Goal: Complete application form: Complete application form

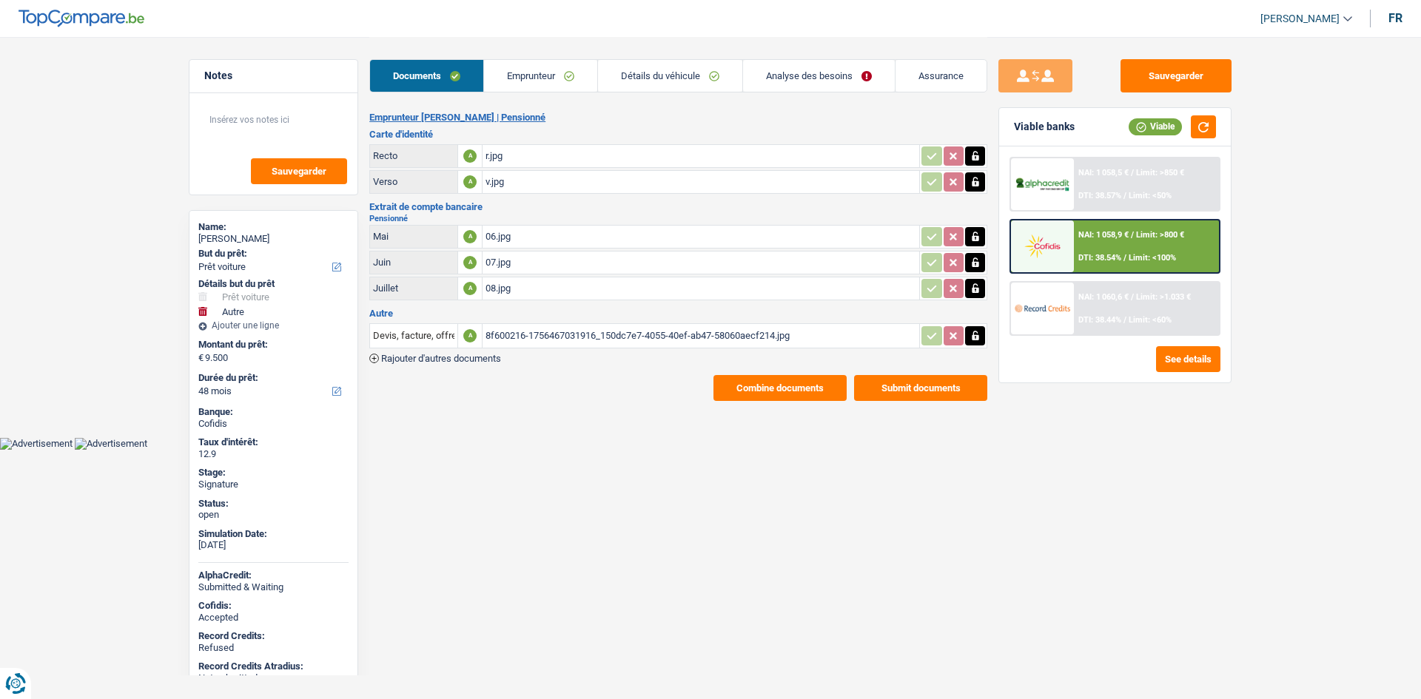
select select "car"
select select "other"
select select "48"
select select "retired"
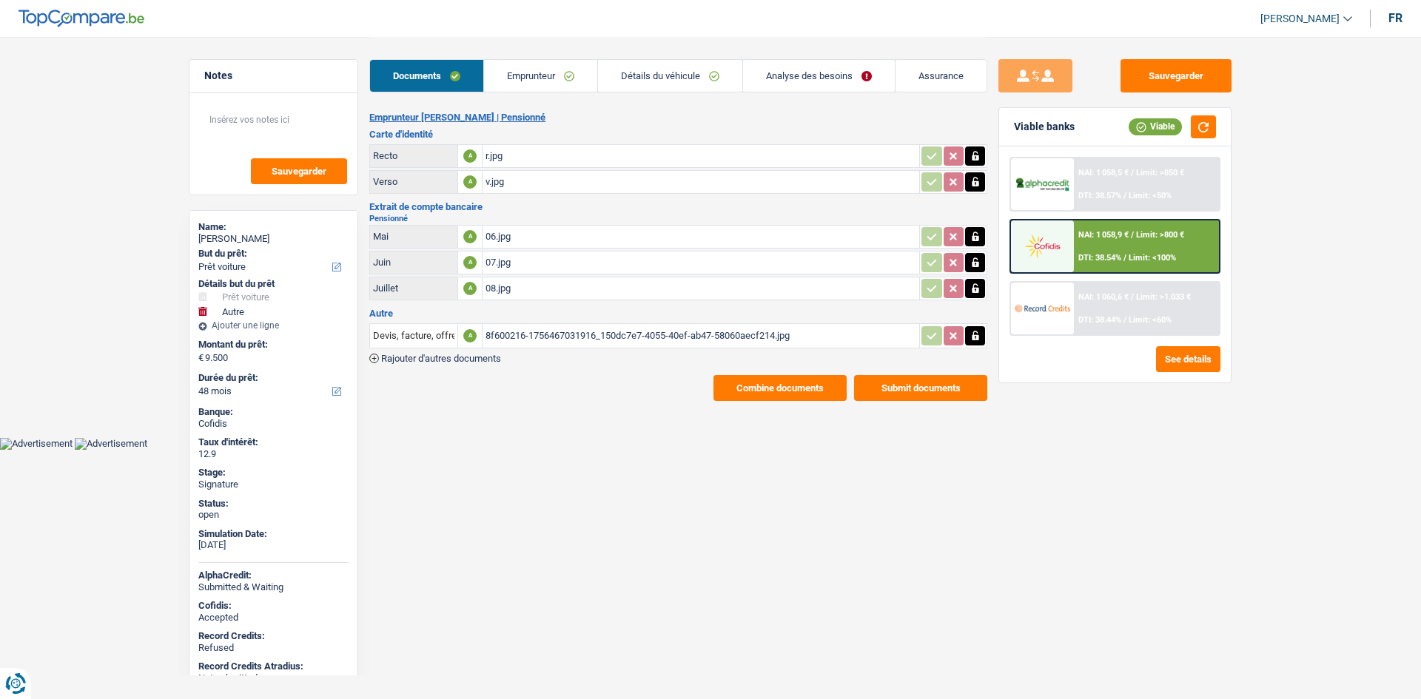
select select "pension"
select select "BE"
click at [524, 73] on link "Emprunteur" at bounding box center [540, 76] width 113 height 32
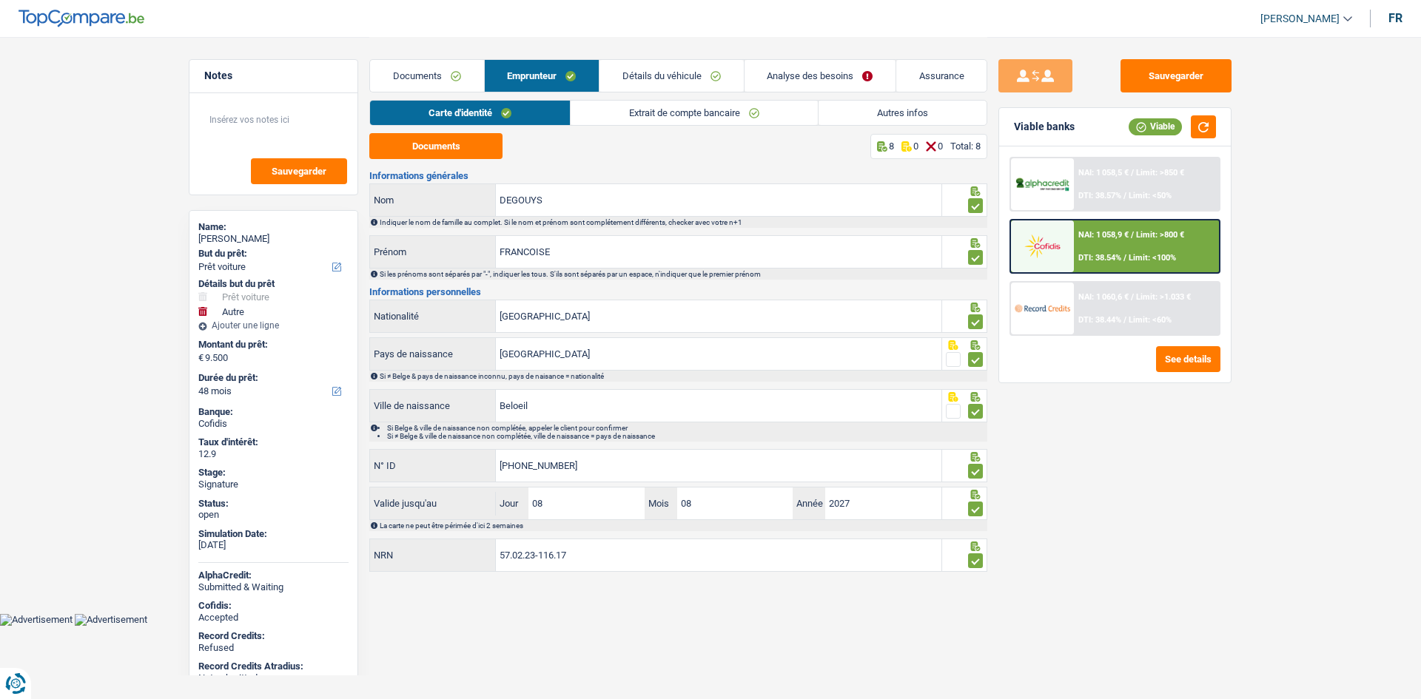
click at [855, 109] on link "Autres infos" at bounding box center [902, 113] width 168 height 24
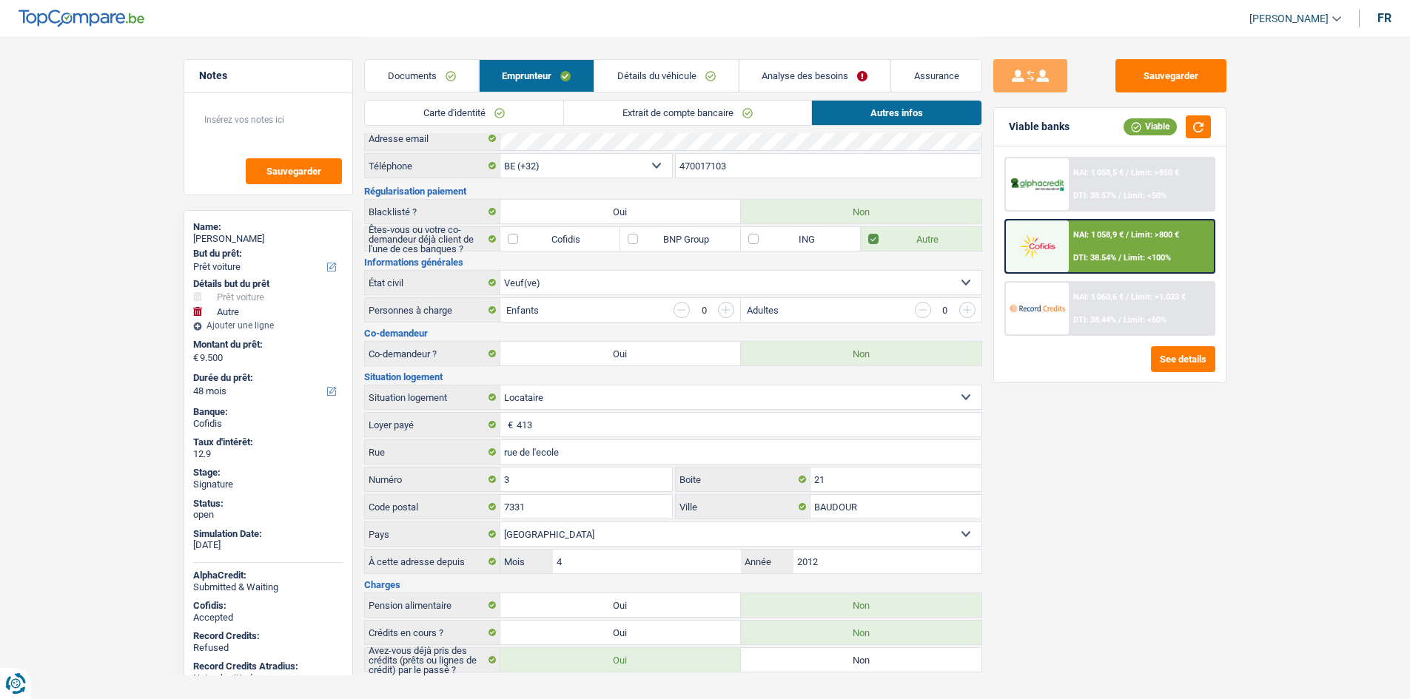
scroll to position [50, 0]
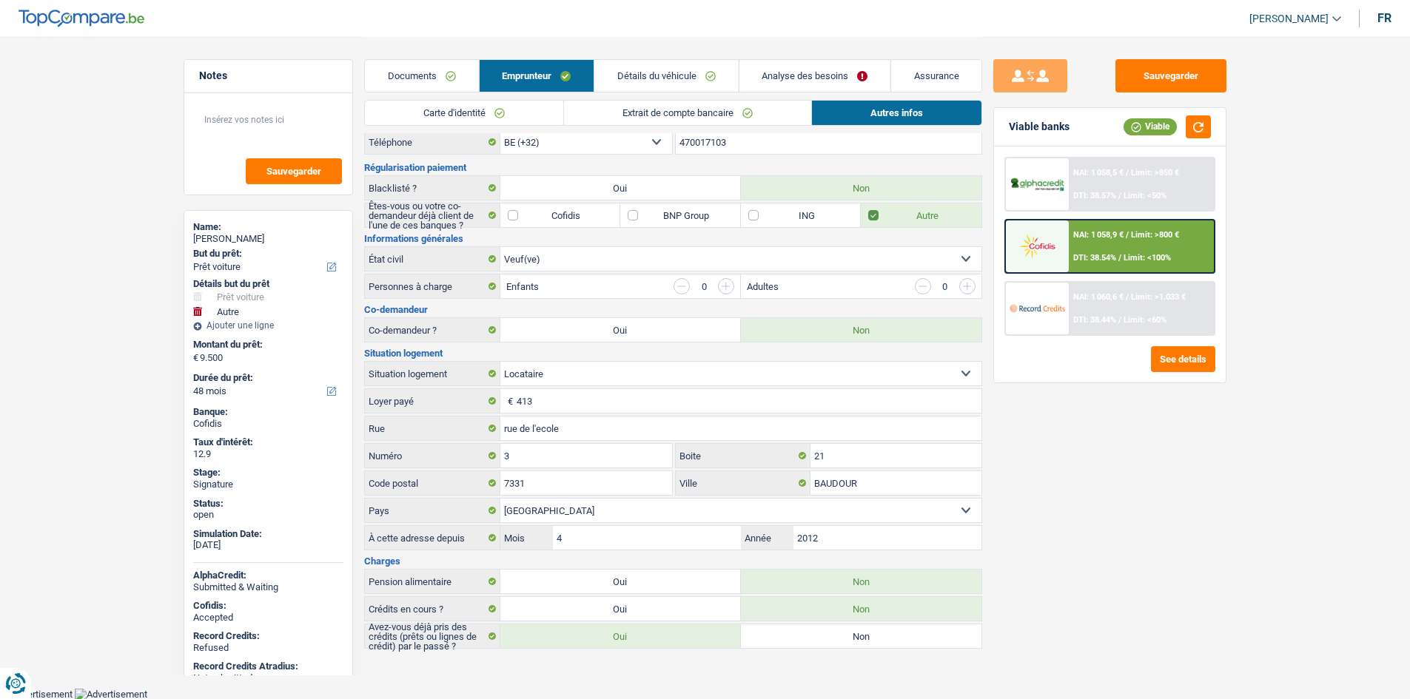
click at [713, 110] on link "Extrait de compte bancaire" at bounding box center [687, 113] width 247 height 24
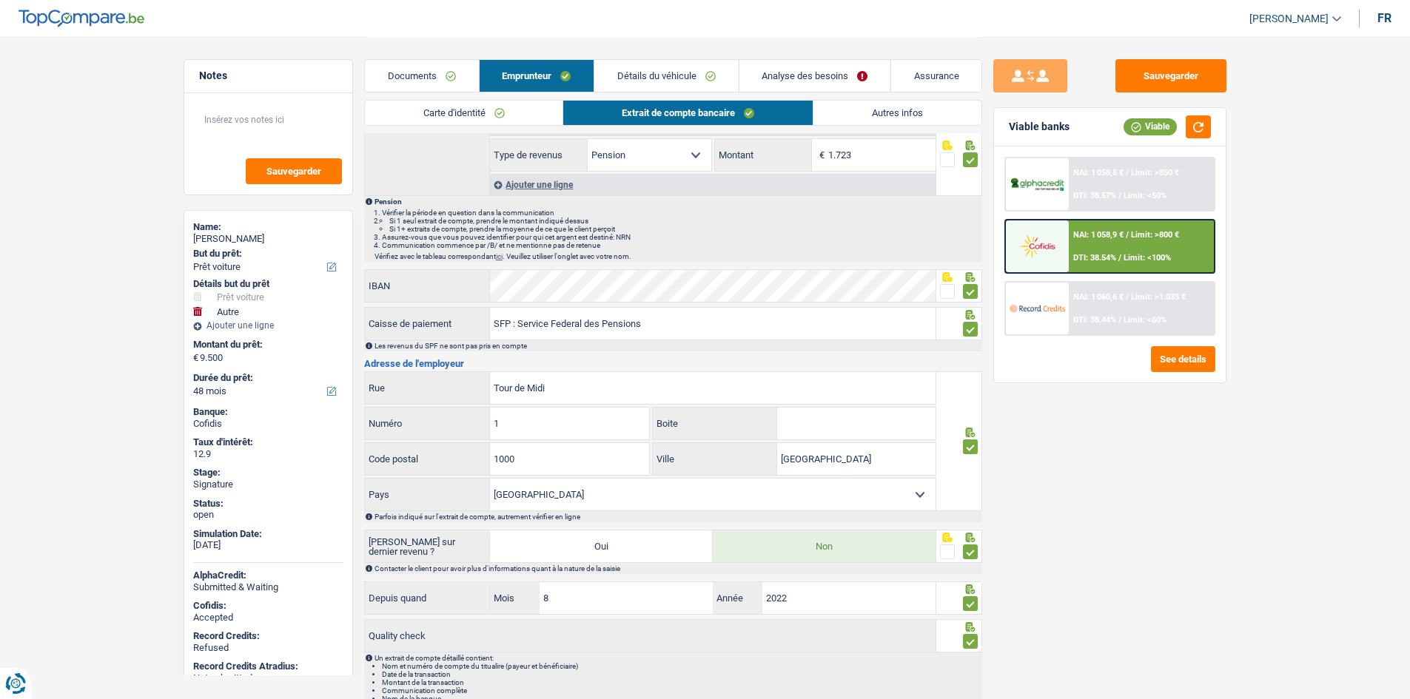
scroll to position [170, 0]
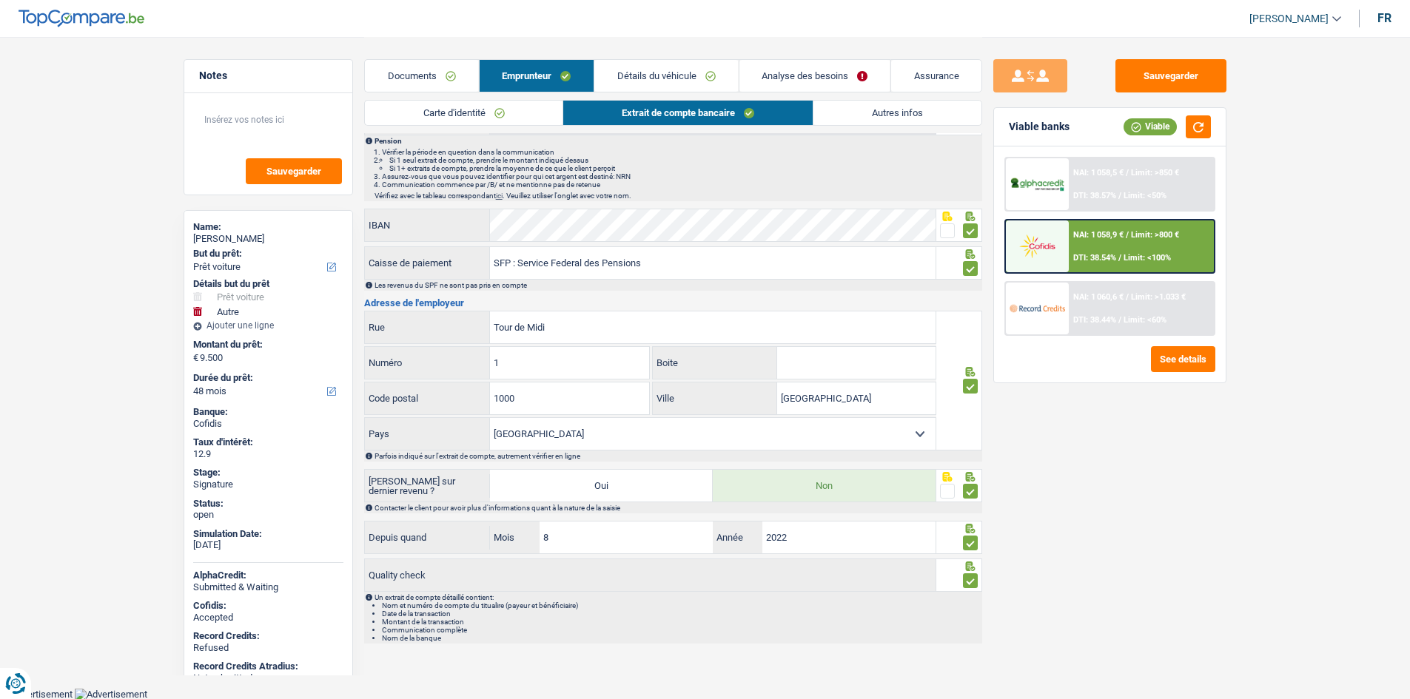
click at [454, 120] on link "Carte d'identité" at bounding box center [464, 113] width 198 height 24
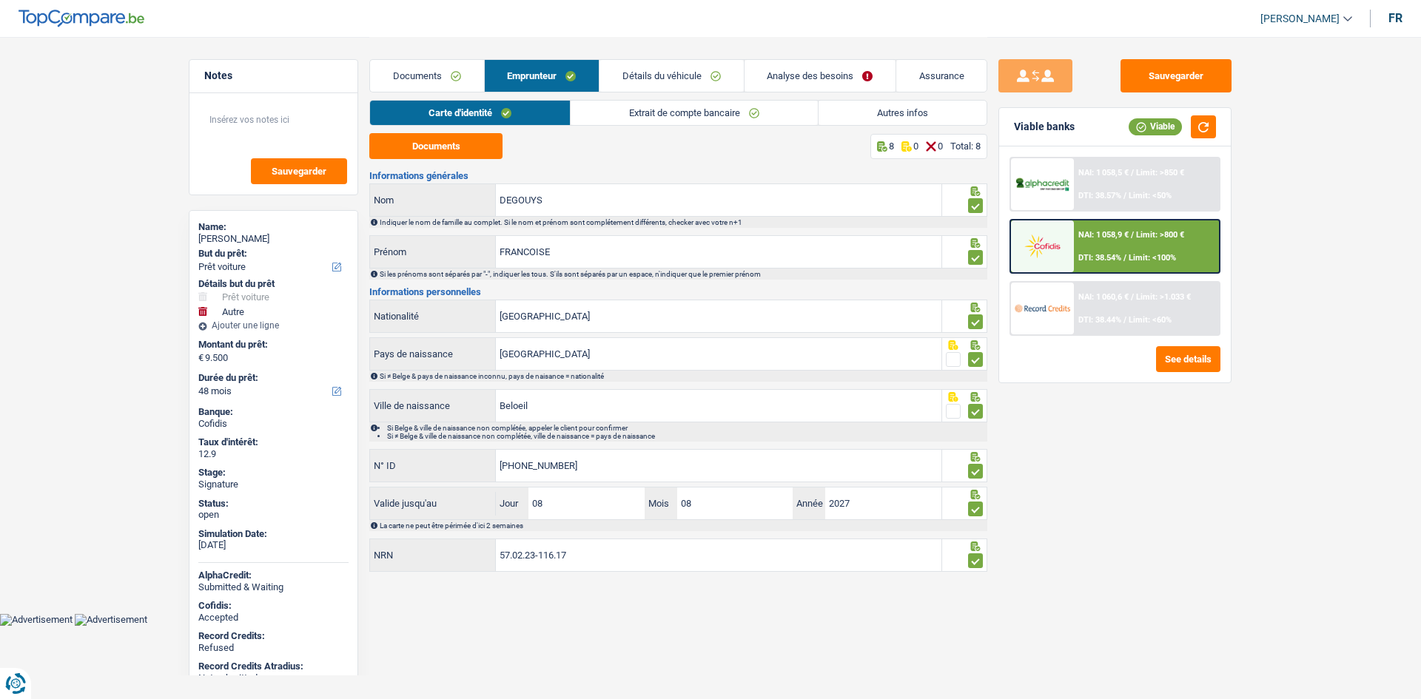
click at [692, 71] on link "Détails du véhicule" at bounding box center [671, 76] width 144 height 32
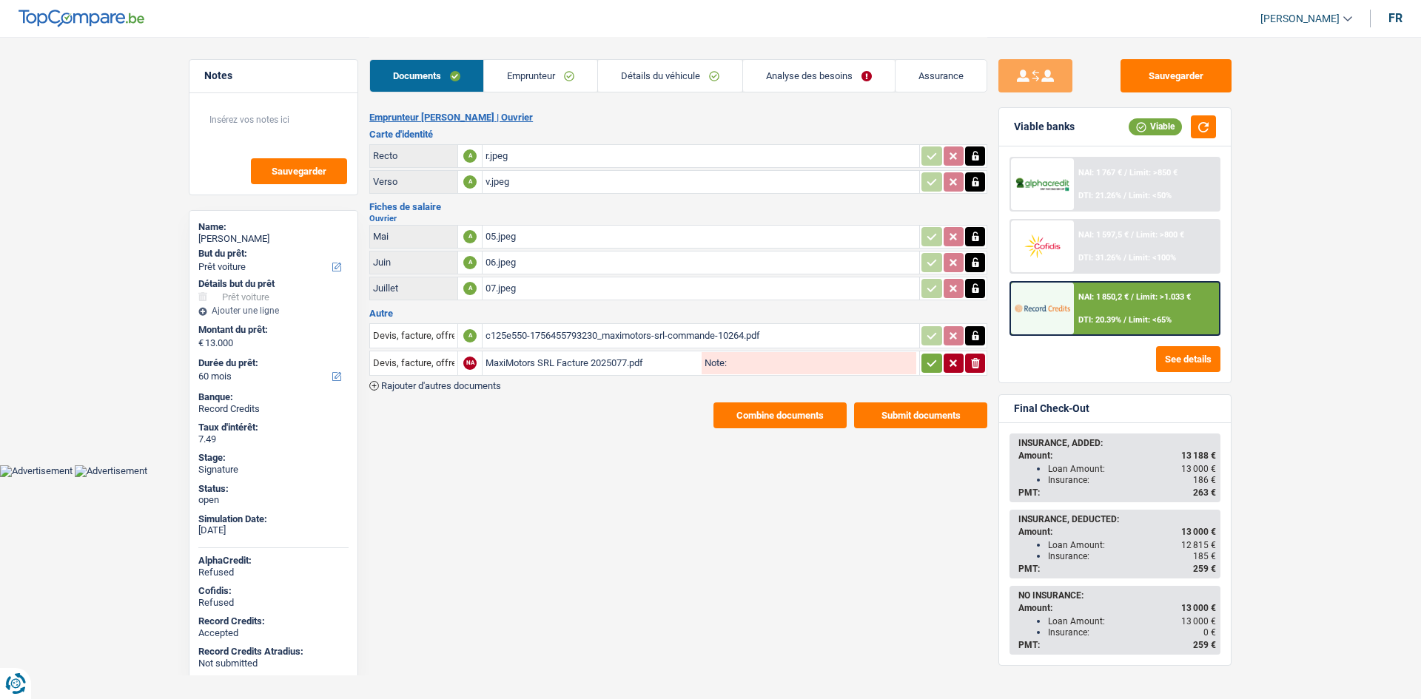
select select "car"
select select "60"
click at [571, 75] on link "Emprunteur" at bounding box center [540, 76] width 113 height 32
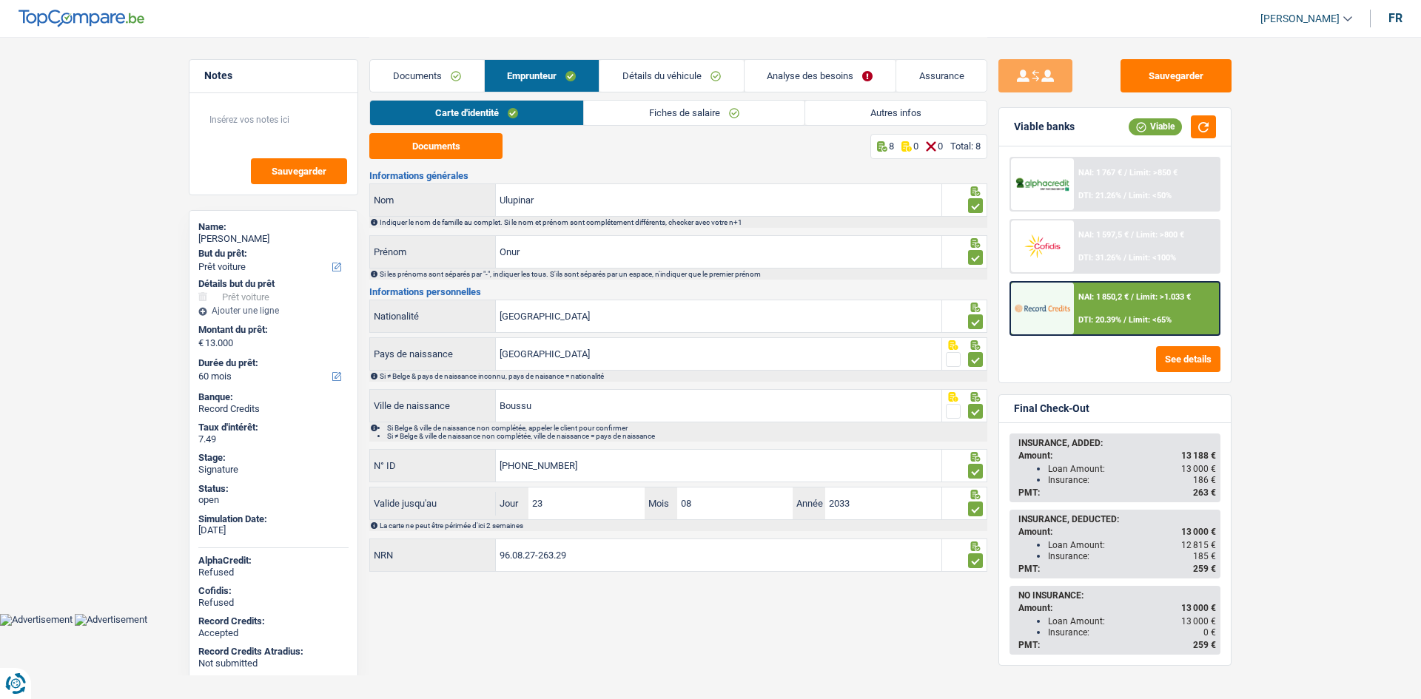
click at [647, 115] on link "Fiches de salaire" at bounding box center [694, 113] width 221 height 24
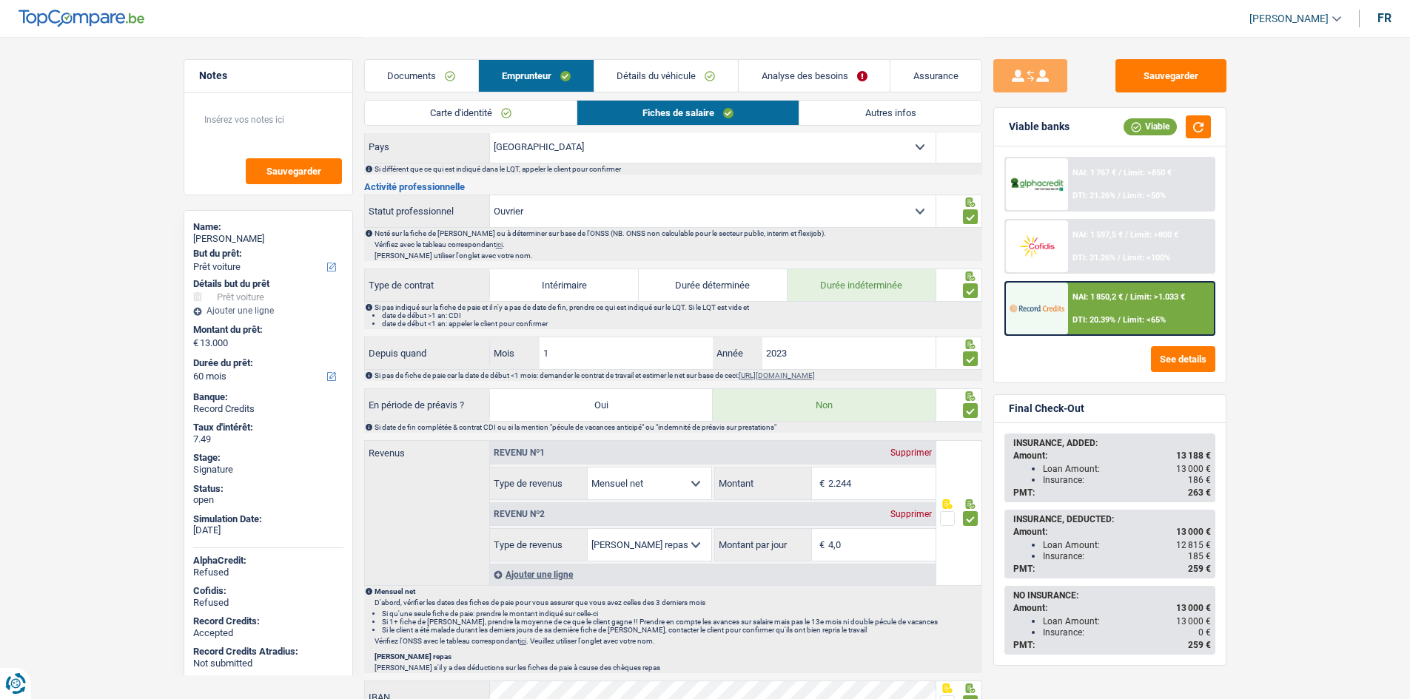
click at [843, 121] on link "Autres infos" at bounding box center [889, 113] width 181 height 24
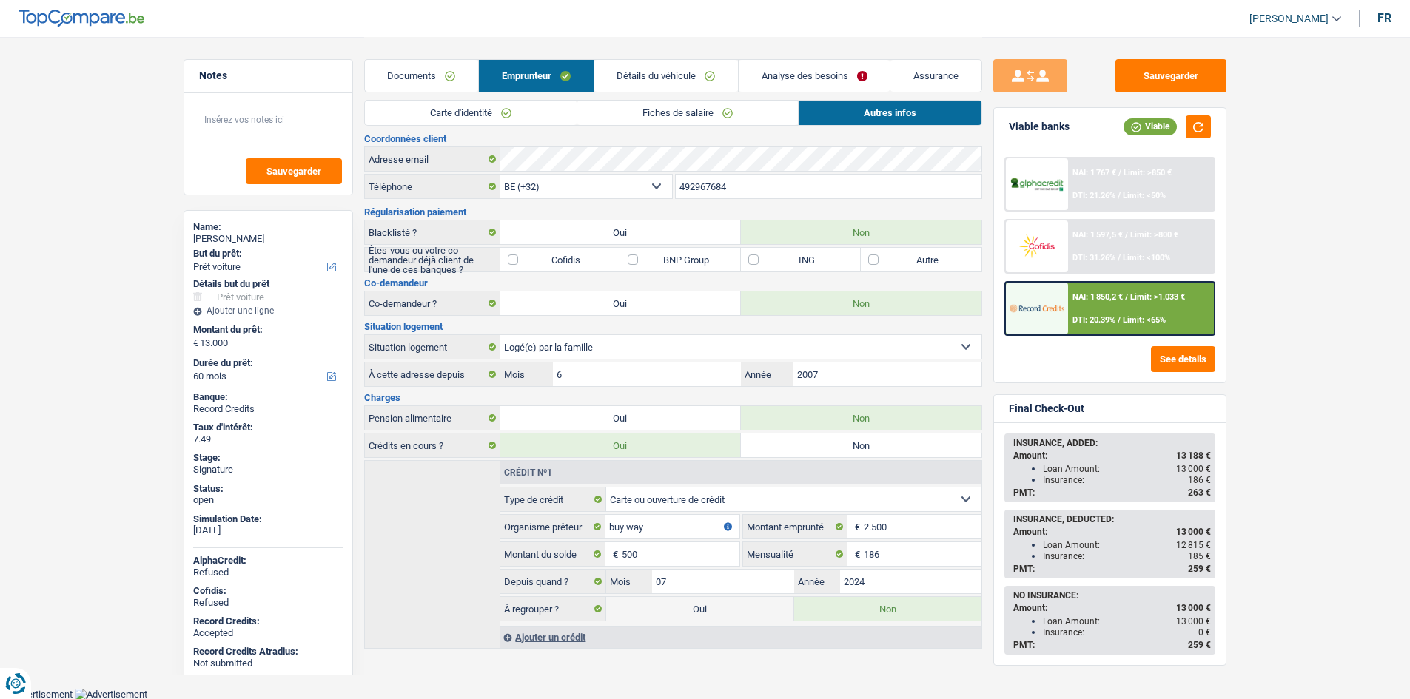
click at [666, 72] on link "Détails du véhicule" at bounding box center [666, 76] width 144 height 32
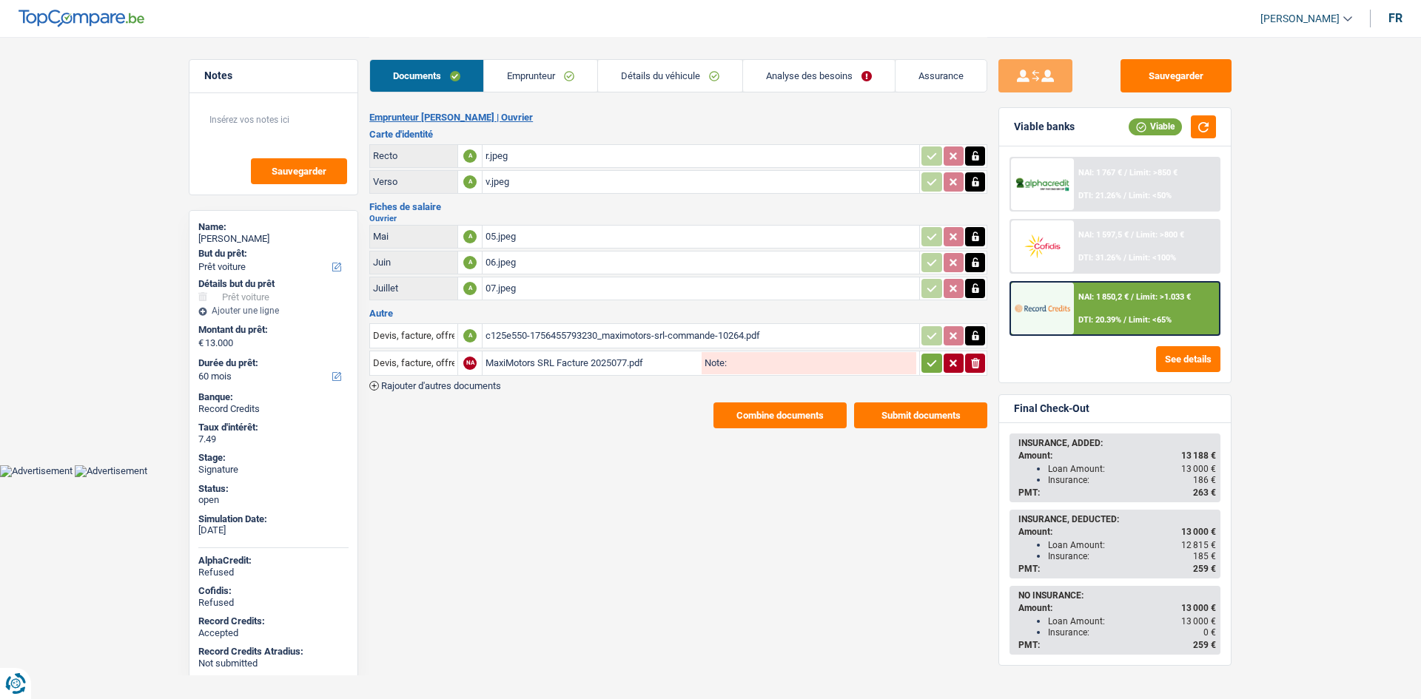
select select "car"
select select "60"
select select "32"
select select "liveWithParents"
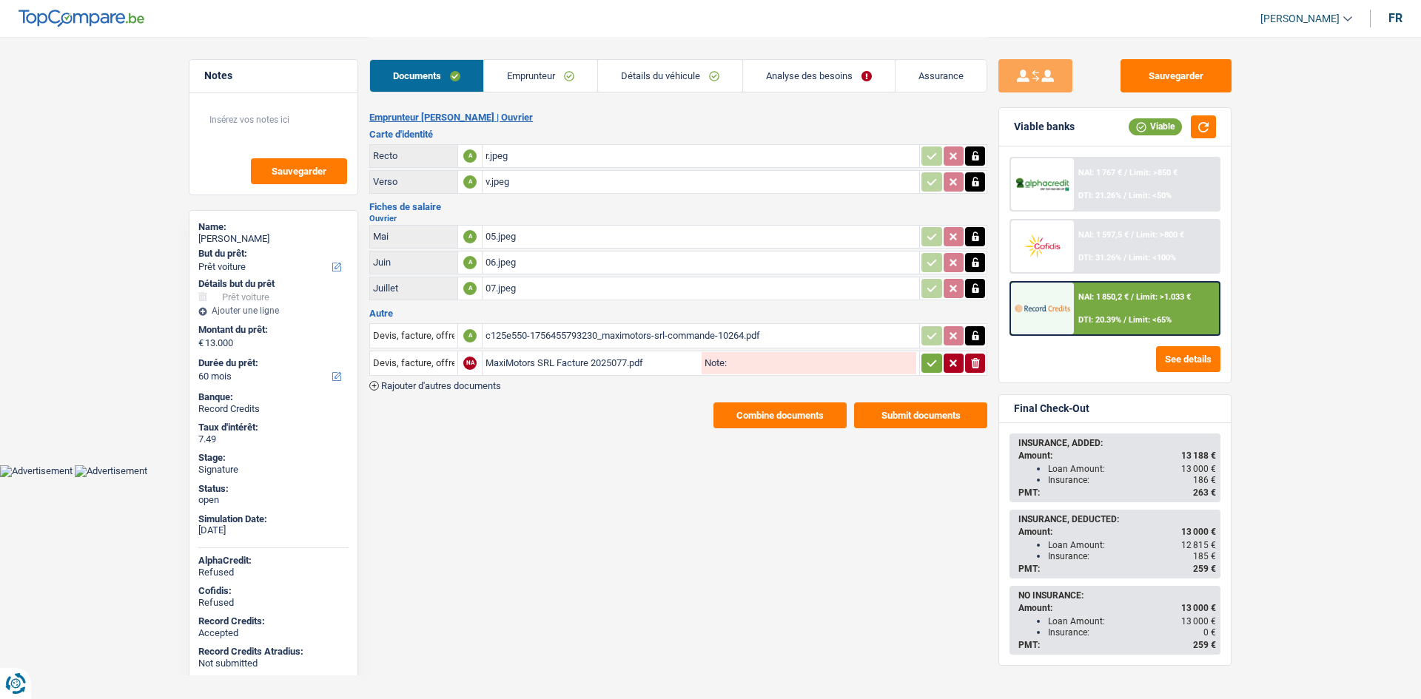
select select "cardOrCredit"
click at [545, 78] on link "Emprunteur" at bounding box center [540, 76] width 113 height 32
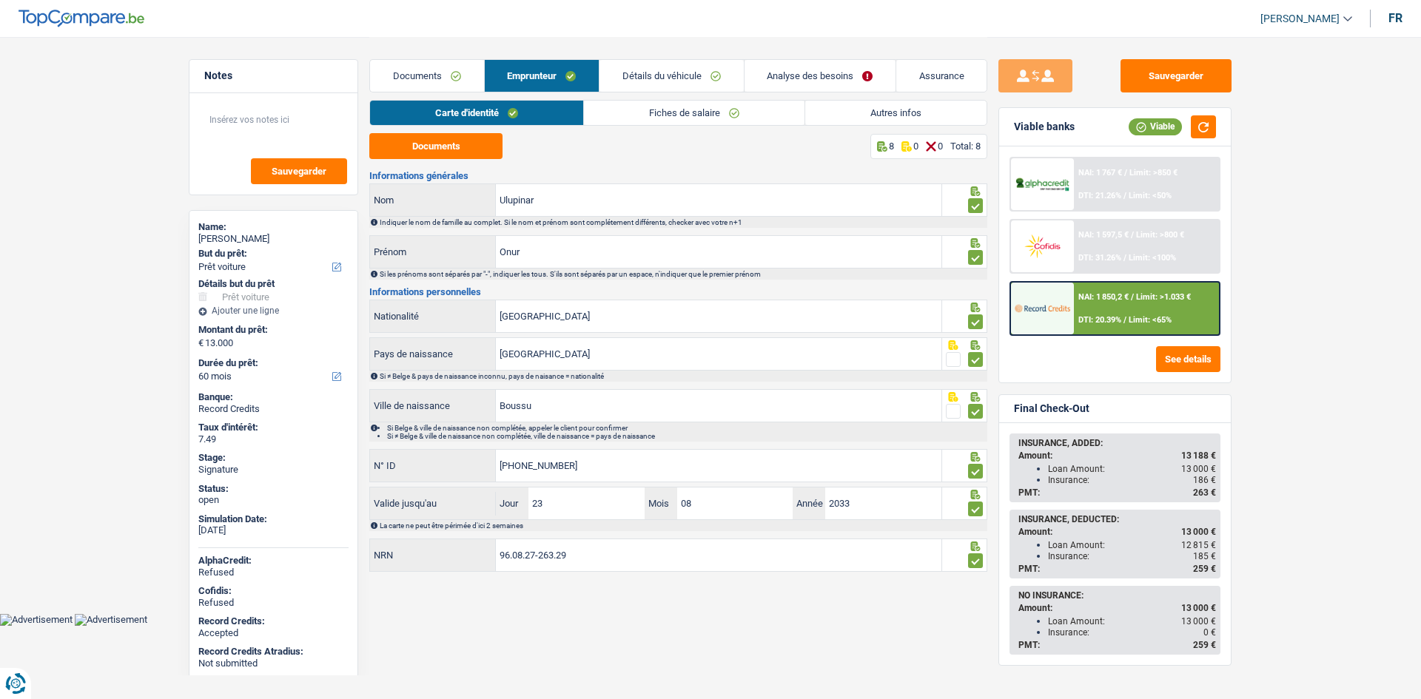
drag, startPoint x: 642, startPoint y: 110, endPoint x: 671, endPoint y: 114, distance: 29.2
click at [643, 110] on link "Fiches de salaire" at bounding box center [694, 113] width 221 height 24
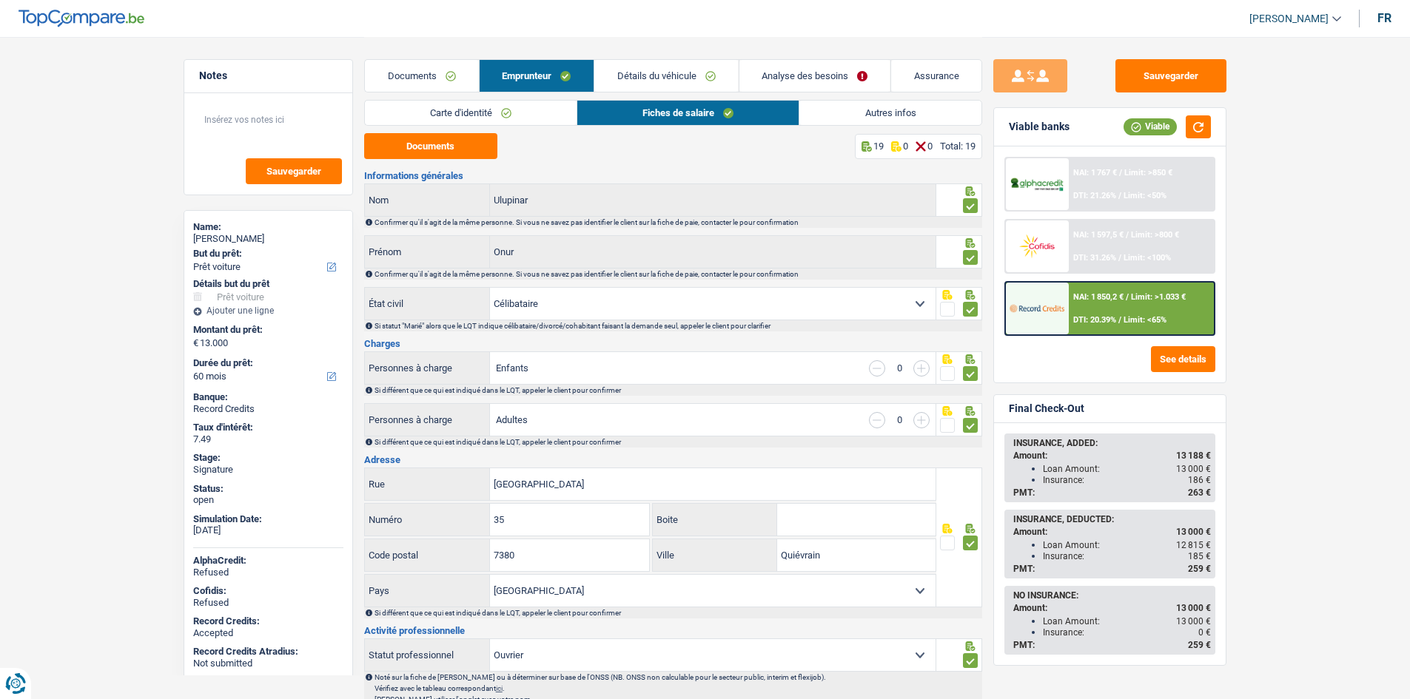
click at [849, 117] on link "Autres infos" at bounding box center [889, 113] width 181 height 24
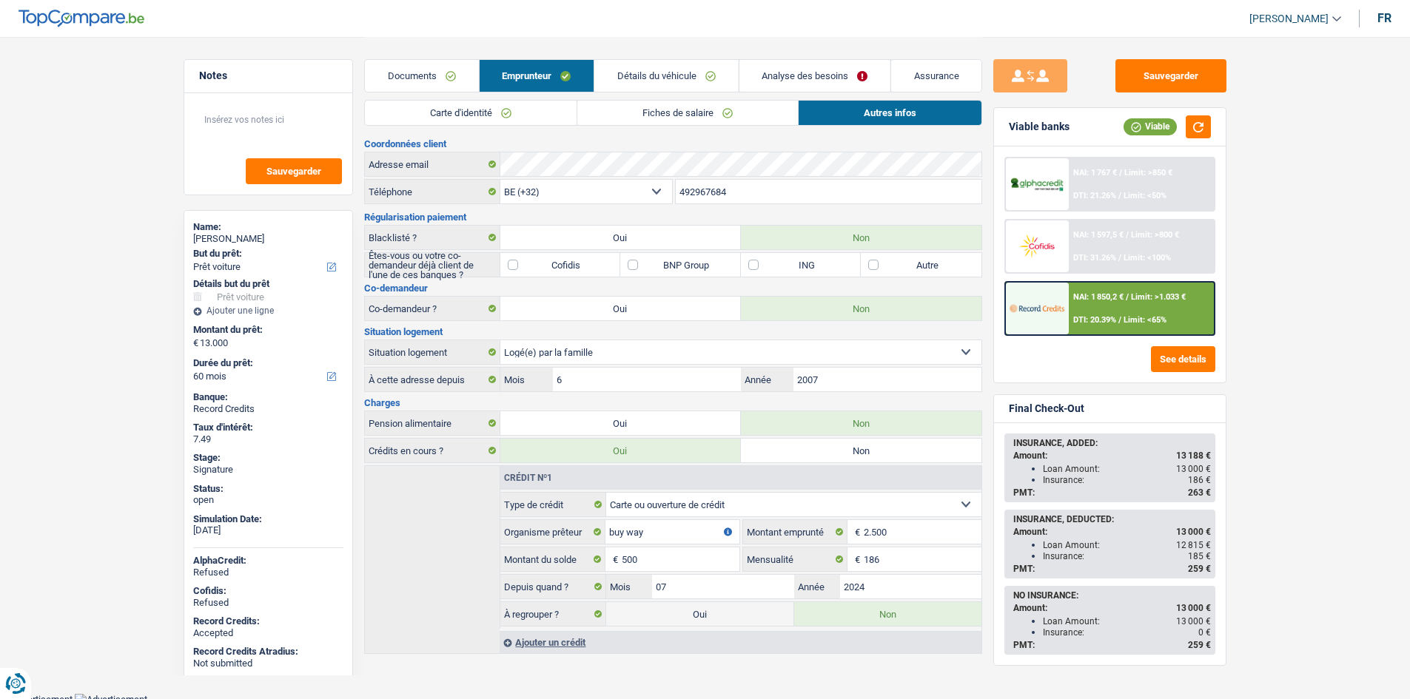
click at [623, 69] on link "Détails du véhicule" at bounding box center [666, 76] width 144 height 32
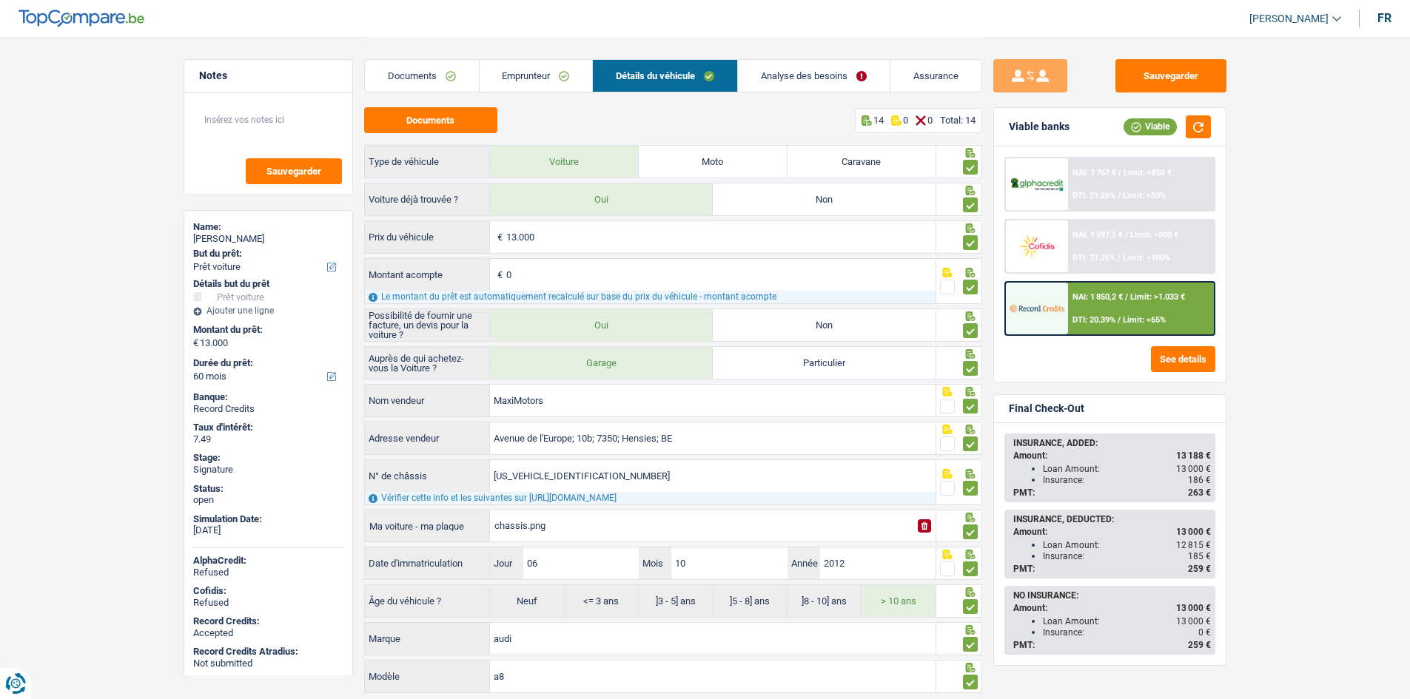
click at [764, 73] on link "Analyse des besoins" at bounding box center [814, 76] width 152 height 32
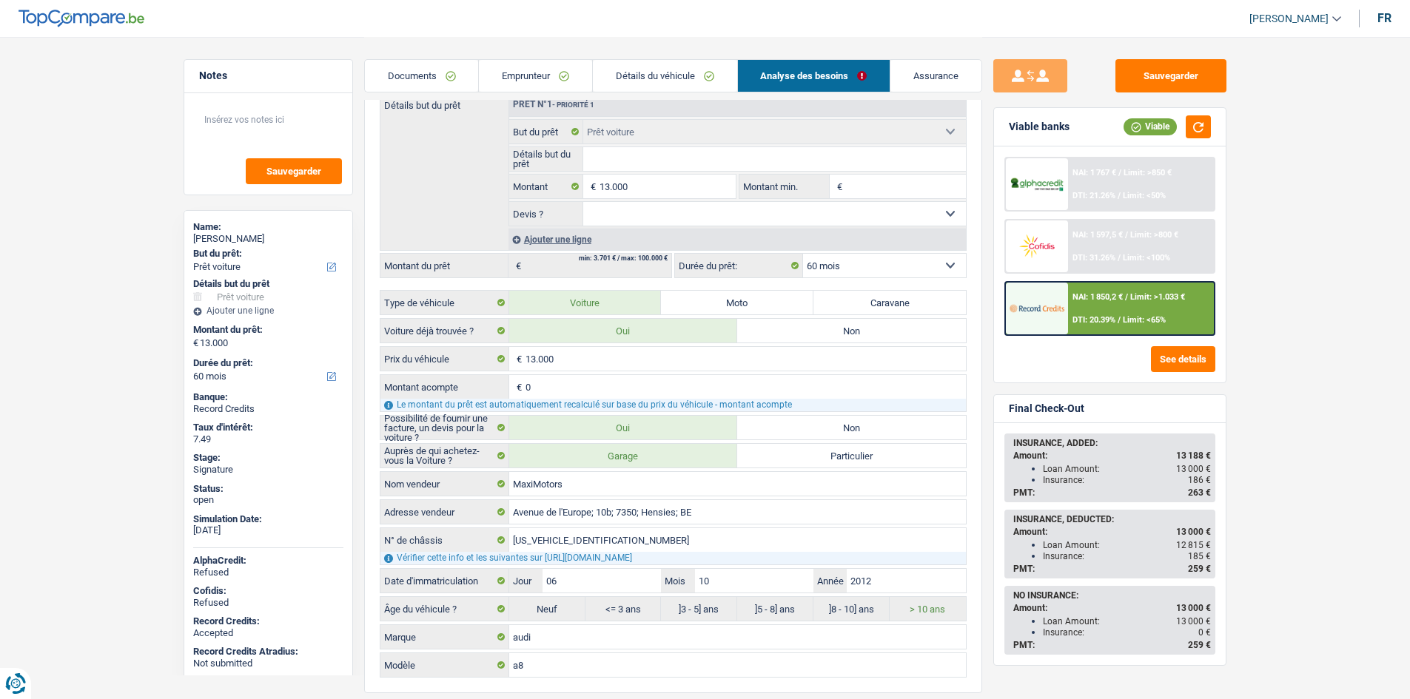
click at [682, 78] on link "Détails du véhicule" at bounding box center [665, 76] width 144 height 32
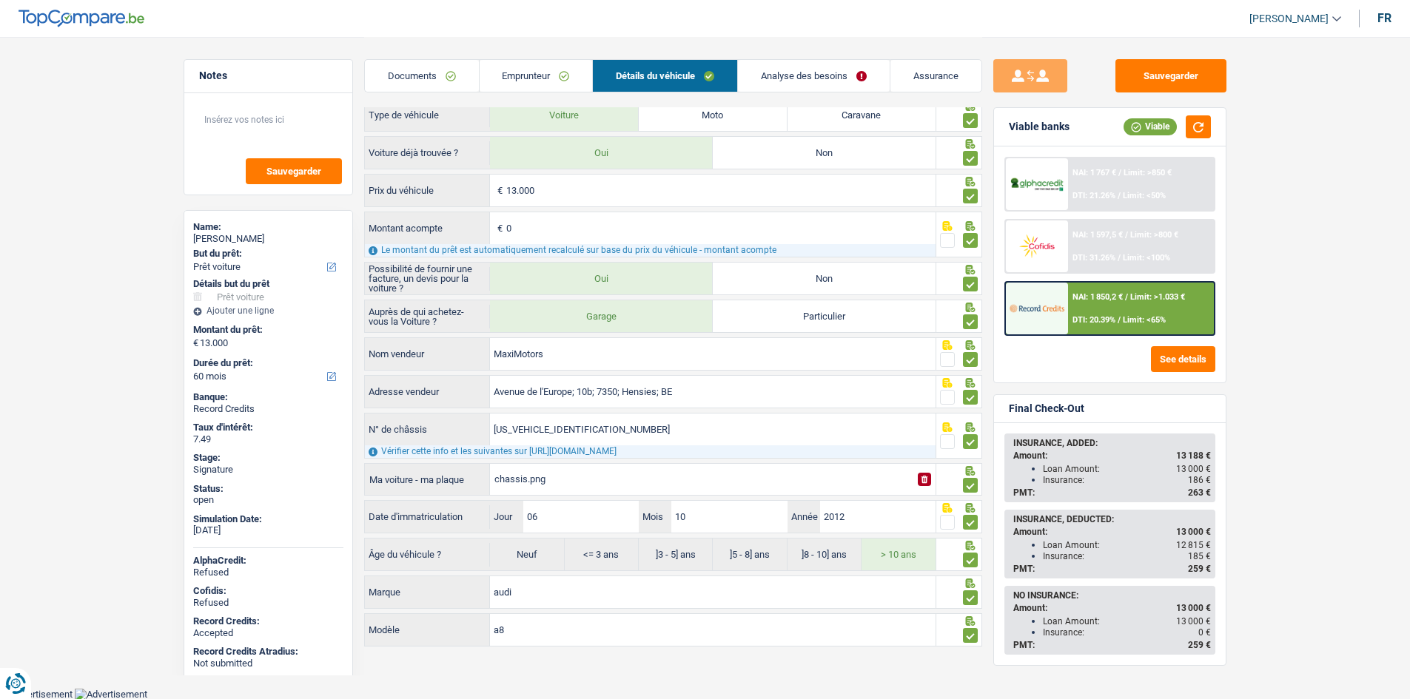
click at [531, 74] on link "Emprunteur" at bounding box center [535, 76] width 113 height 32
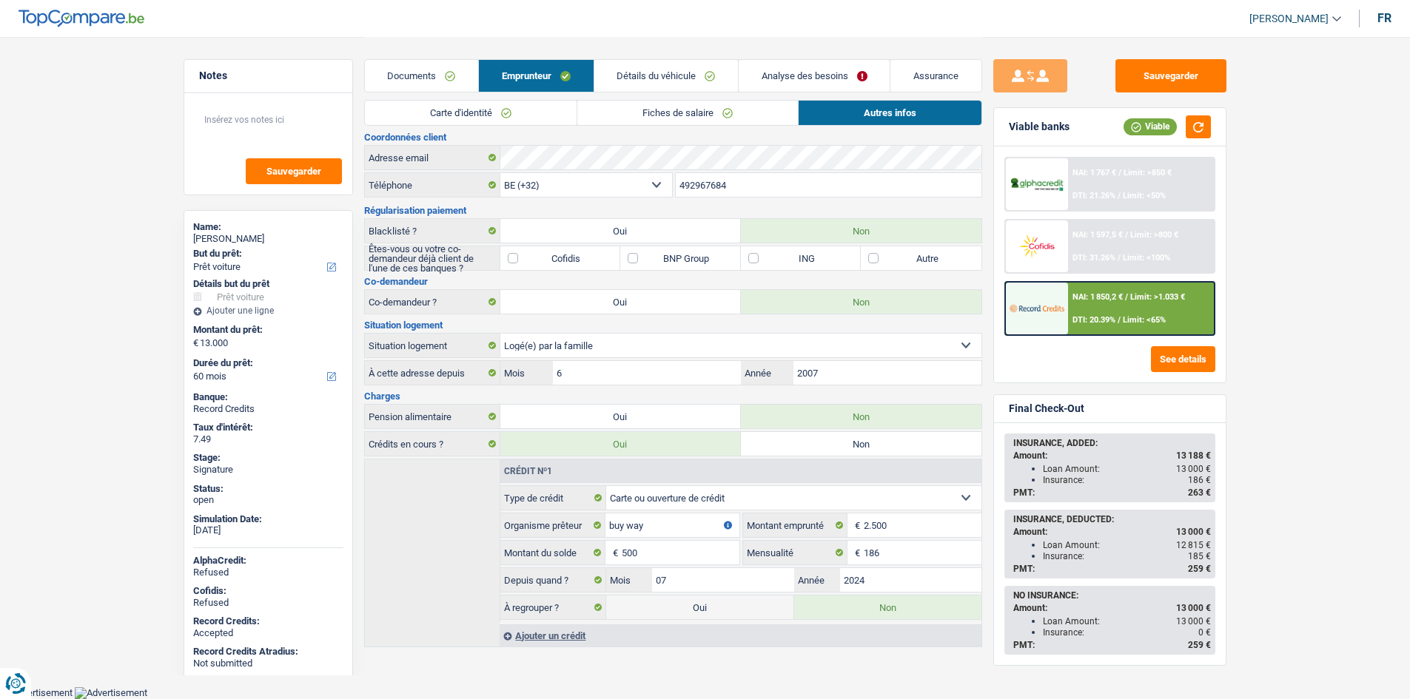
scroll to position [5, 0]
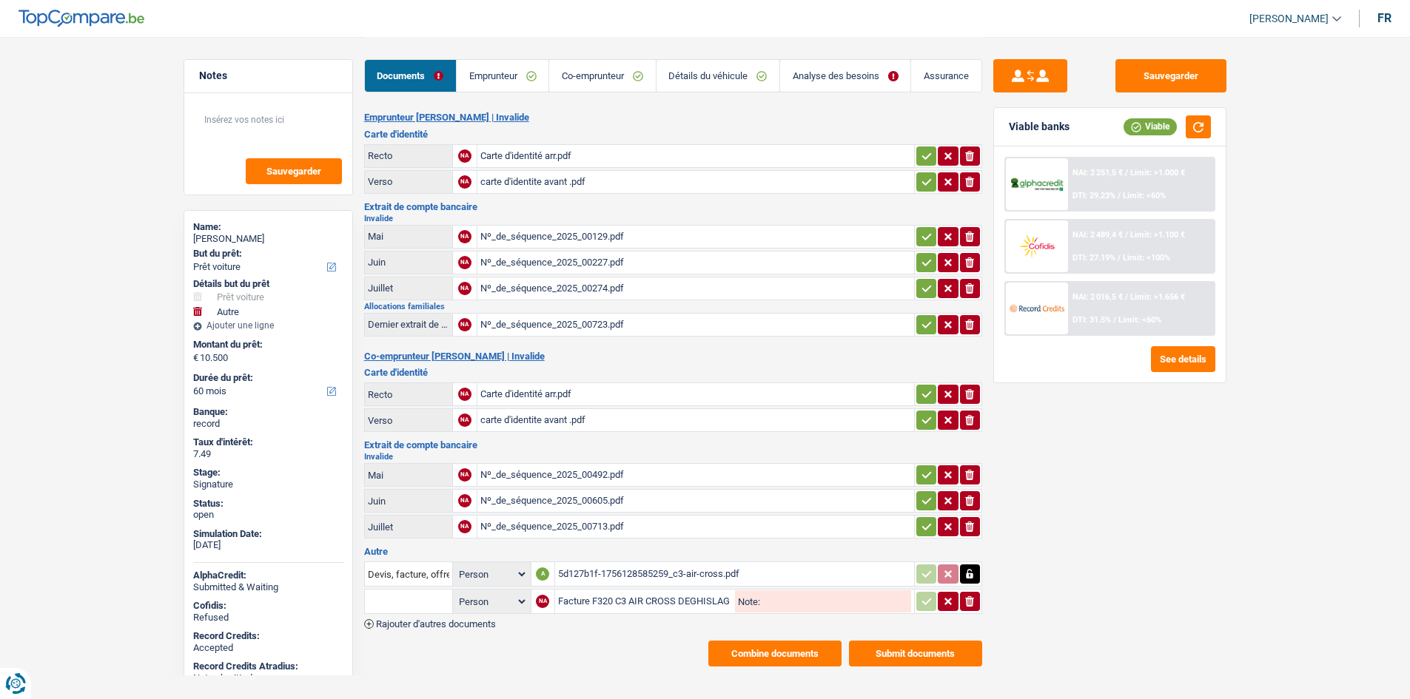
select select "car"
select select "other"
select select "60"
click at [509, 70] on link "Emprunteur" at bounding box center [503, 76] width 92 height 32
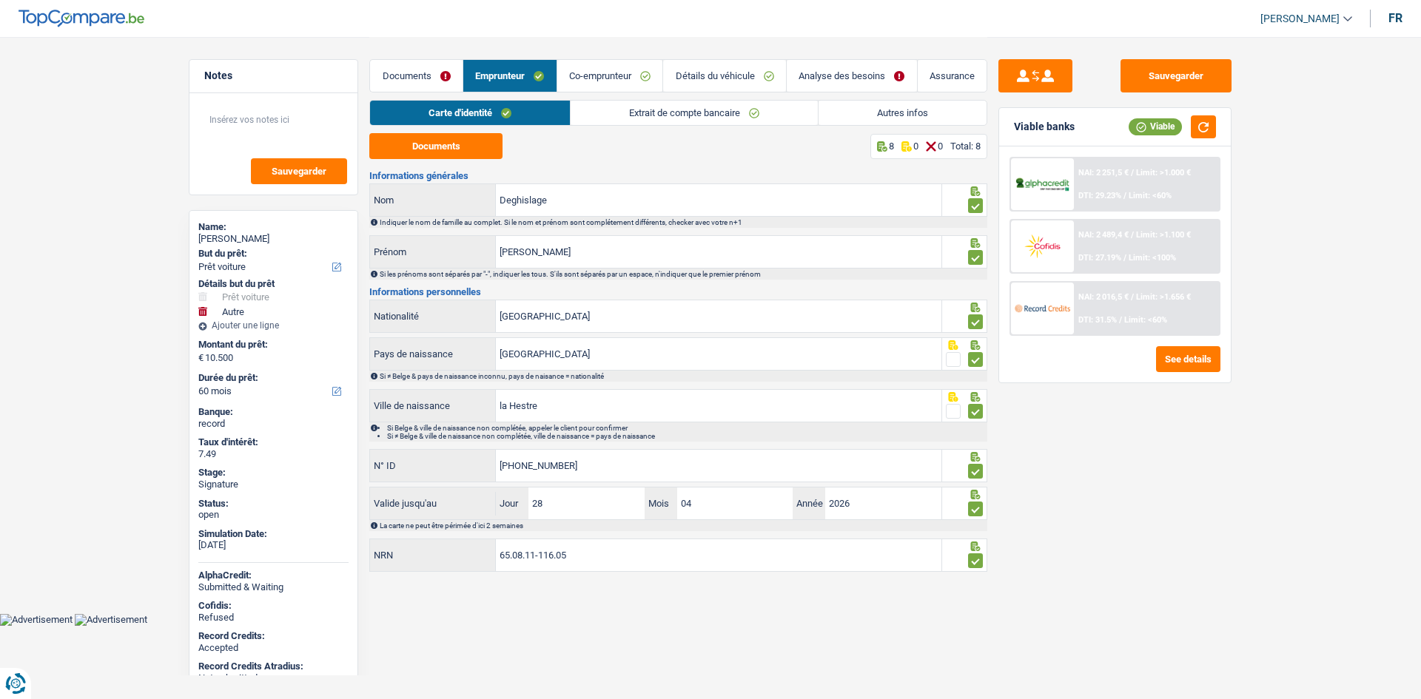
click at [601, 117] on link "Extrait de compte bancaire" at bounding box center [693, 113] width 247 height 24
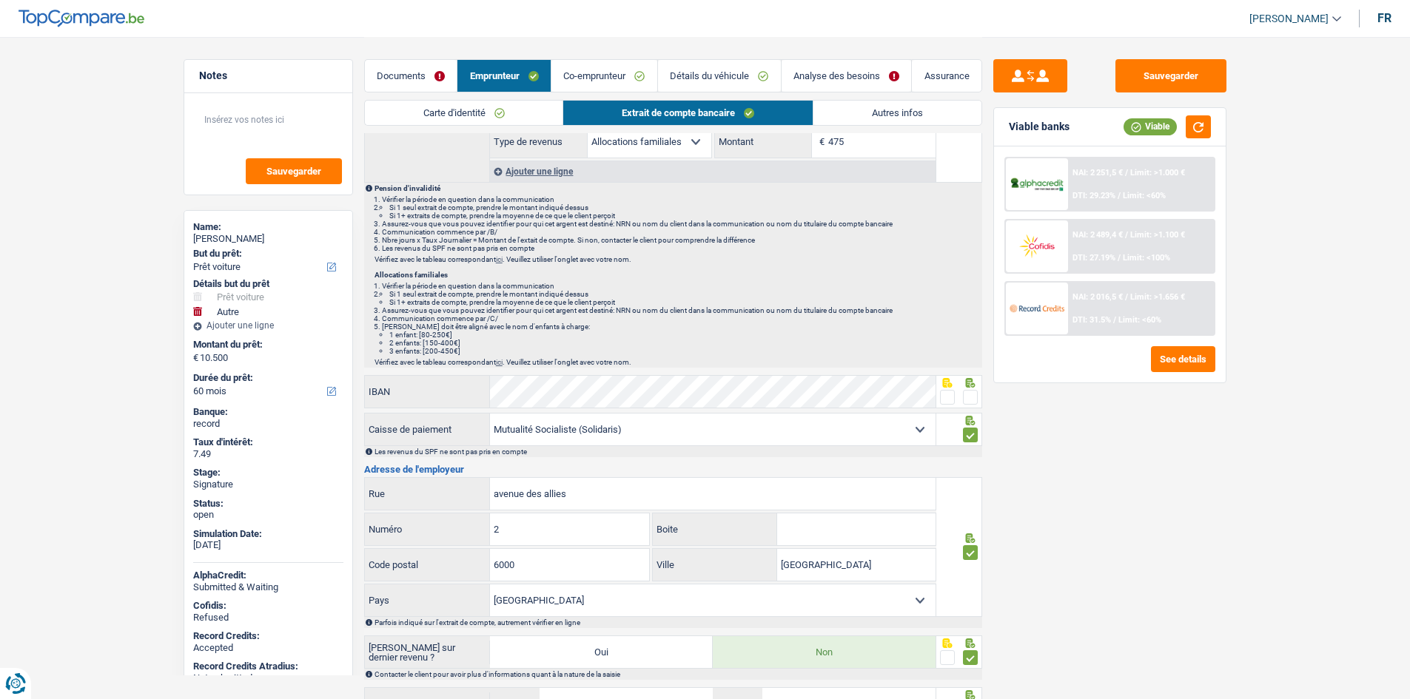
scroll to position [351, 0]
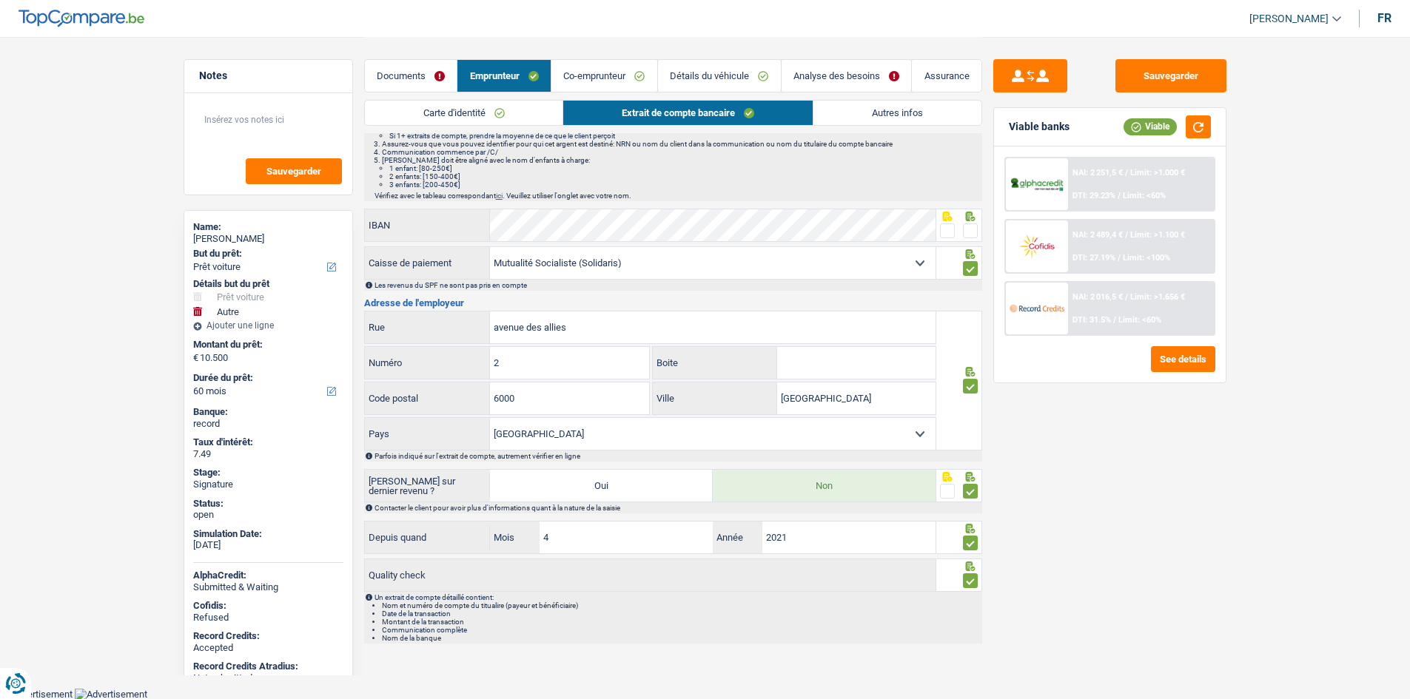
click at [845, 107] on link "Autres infos" at bounding box center [897, 113] width 168 height 24
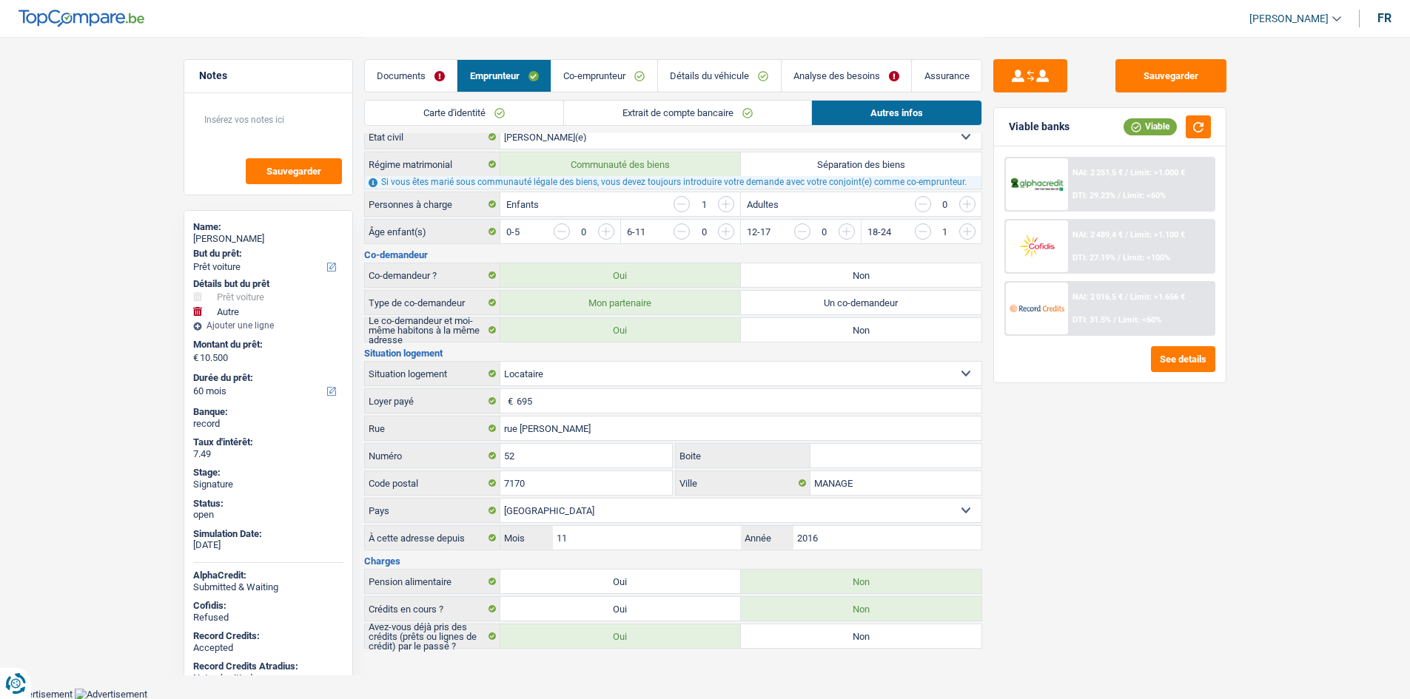
click at [618, 78] on link "Co-emprunteur" at bounding box center [604, 76] width 106 height 32
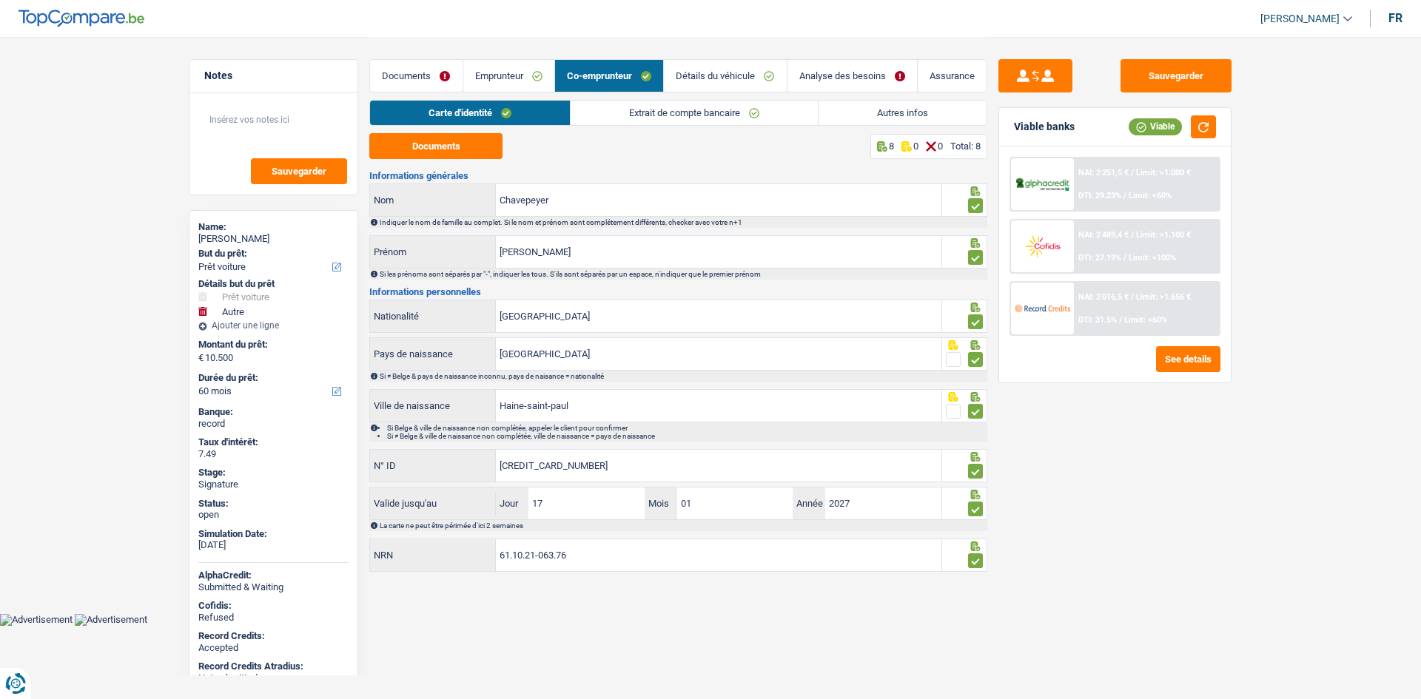
click at [678, 115] on link "Extrait de compte bancaire" at bounding box center [693, 113] width 247 height 24
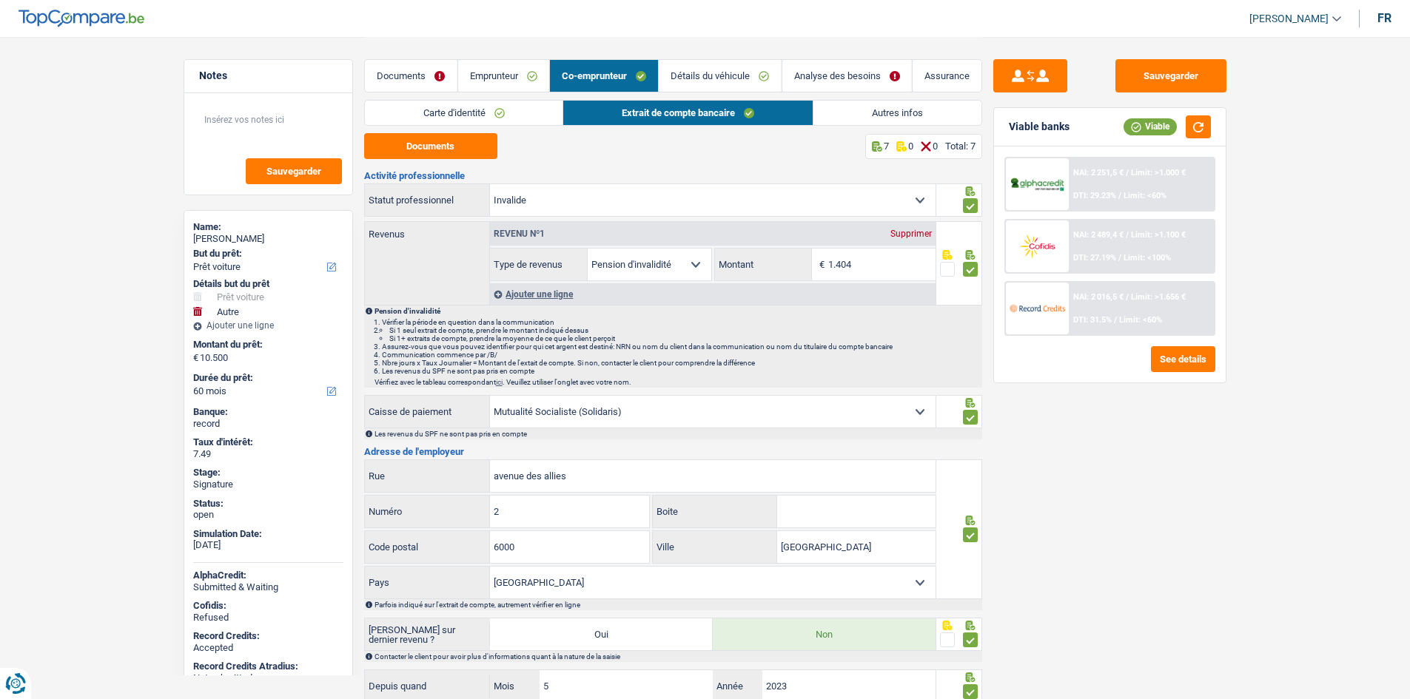
scroll to position [149, 0]
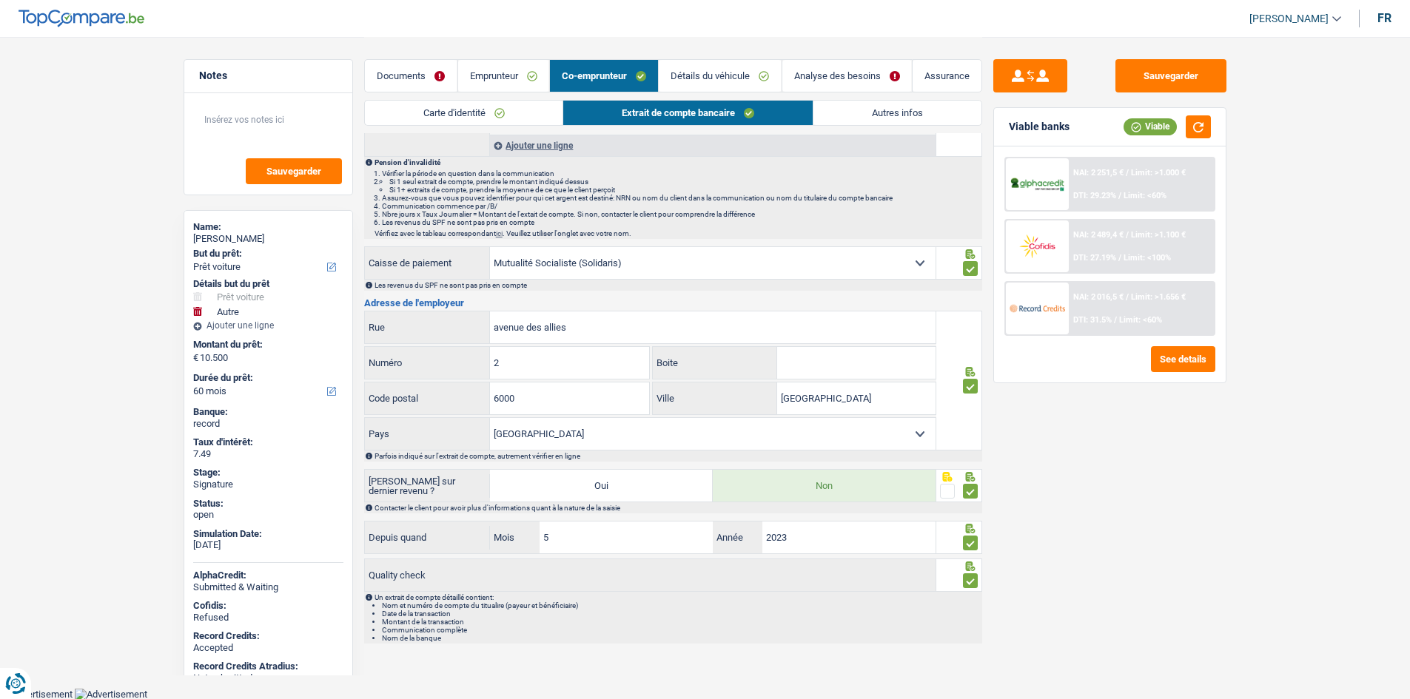
click at [886, 108] on link "Autres infos" at bounding box center [897, 113] width 168 height 24
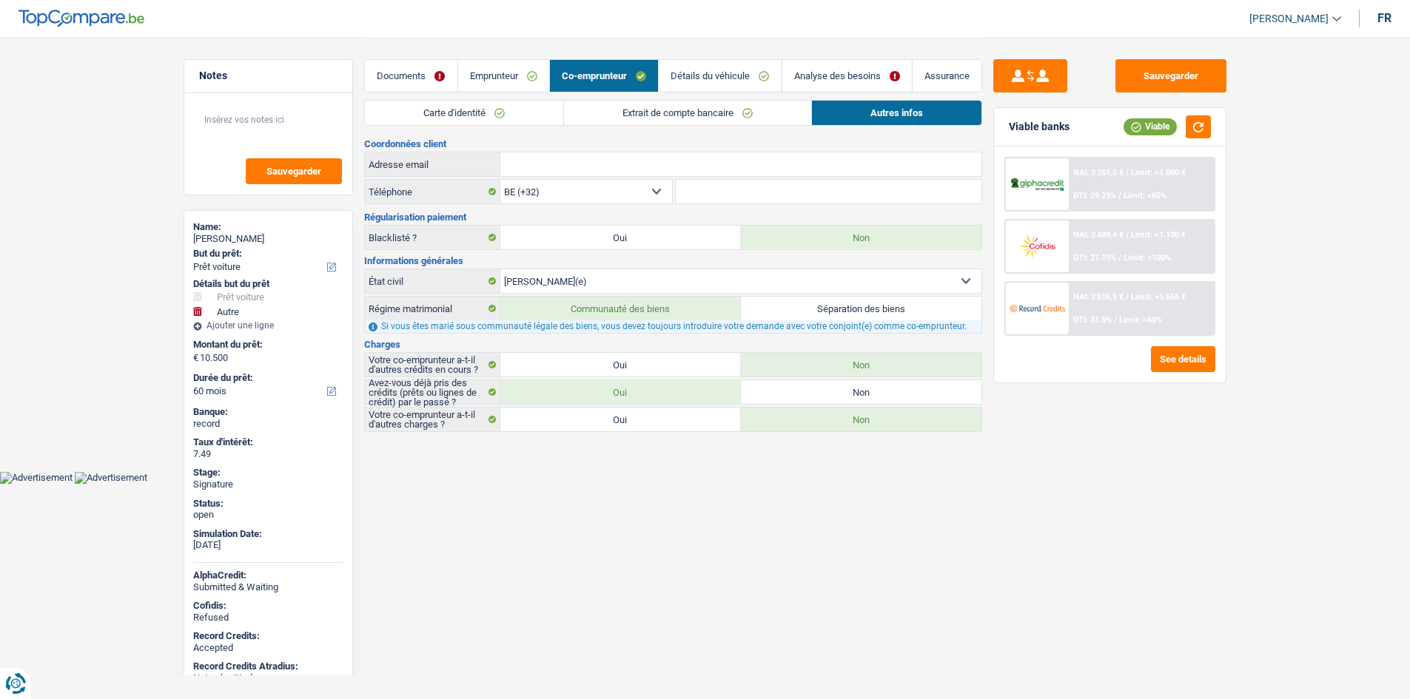
scroll to position [0, 0]
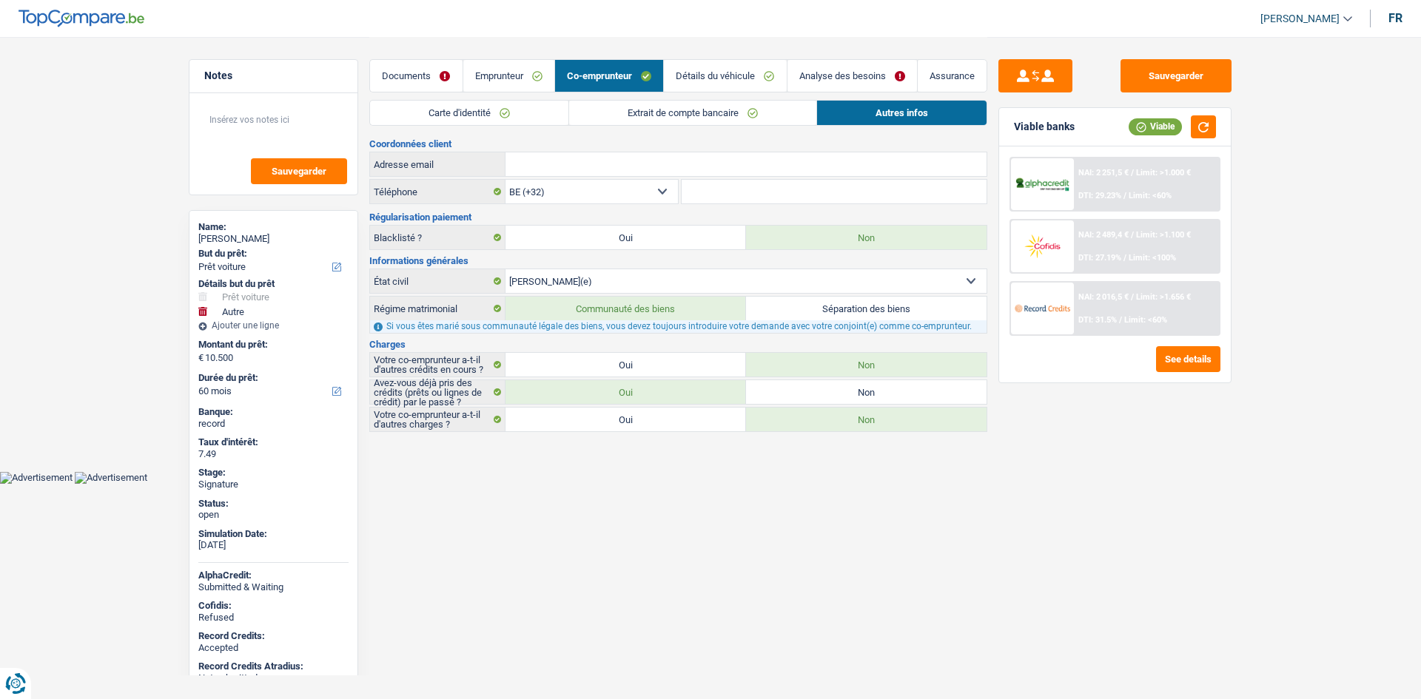
click at [734, 70] on link "Détails du véhicule" at bounding box center [725, 76] width 122 height 32
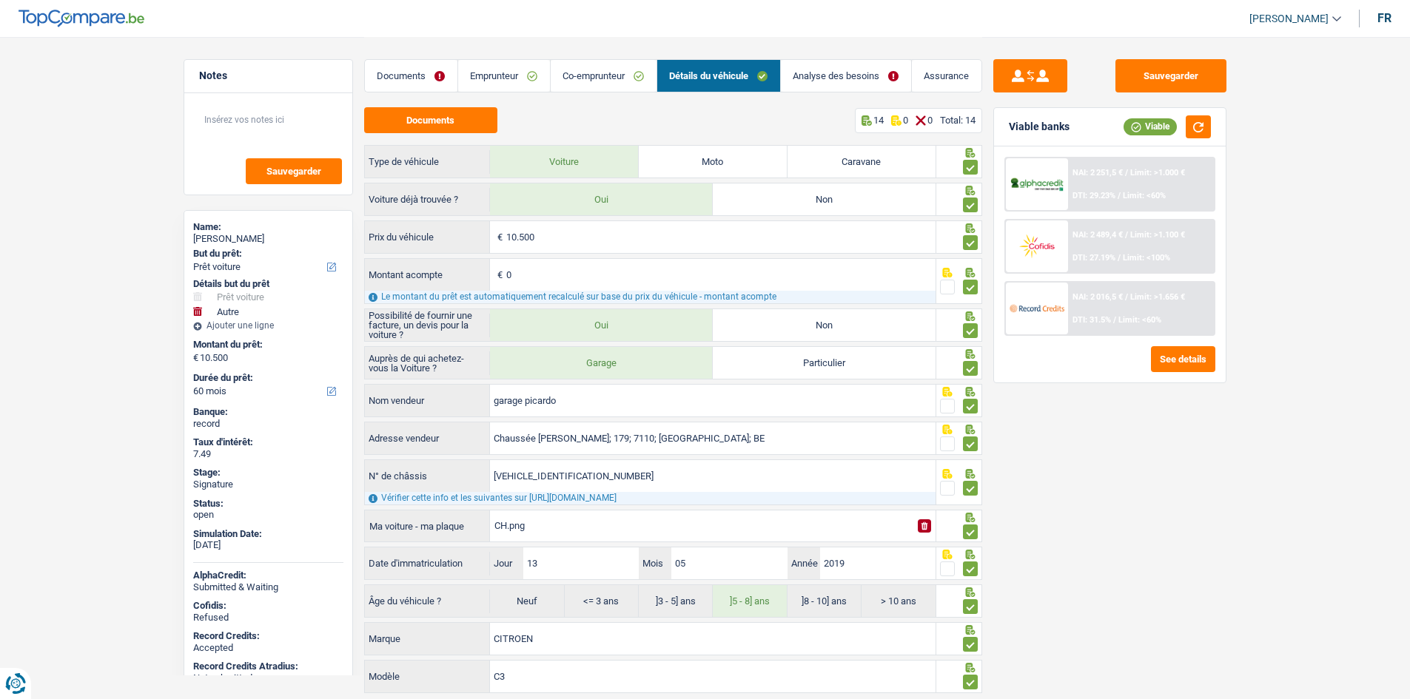
scroll to position [47, 0]
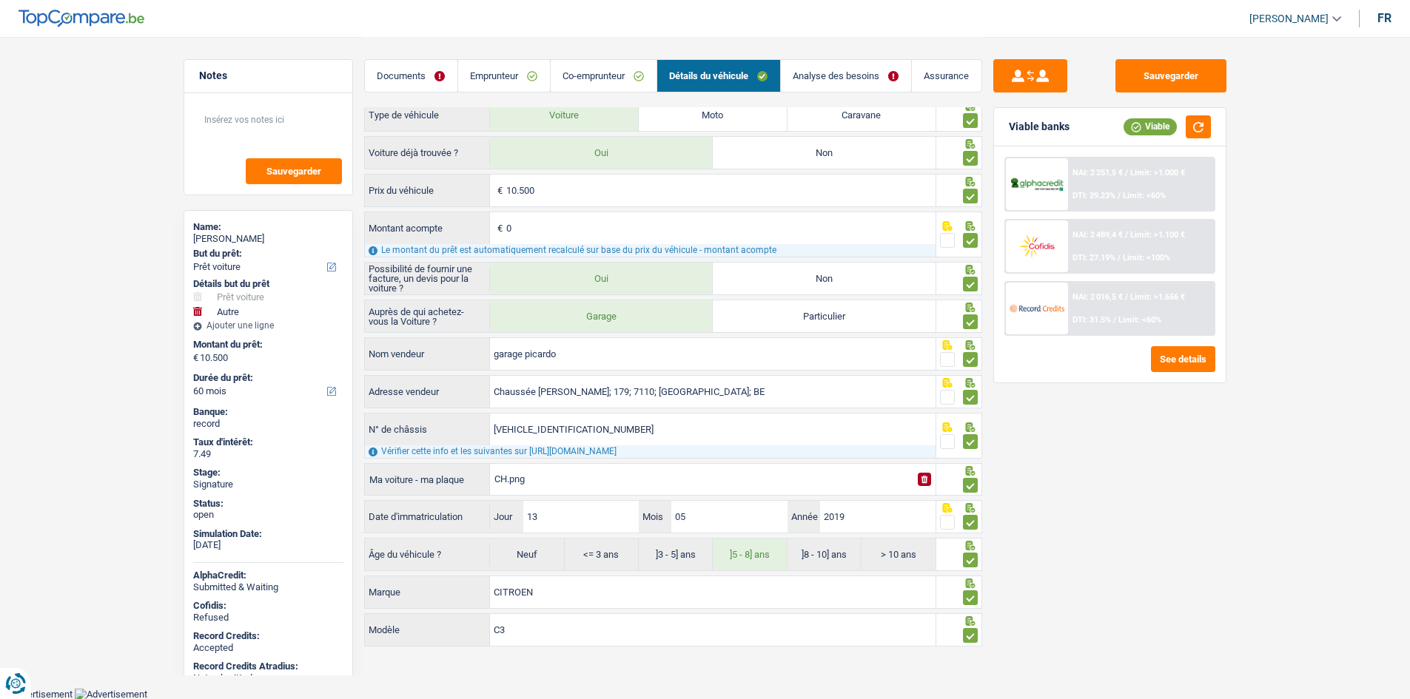
click at [494, 78] on link "Emprunteur" at bounding box center [504, 76] width 92 height 32
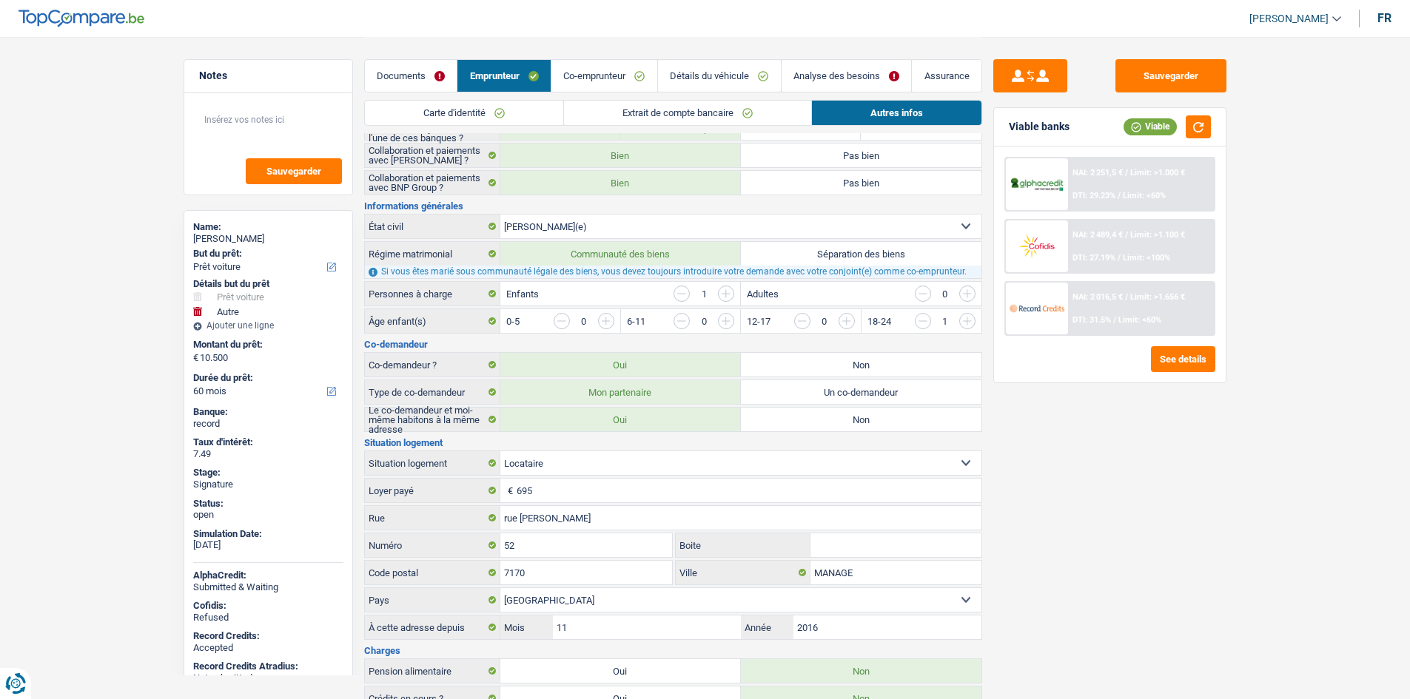
scroll to position [226, 0]
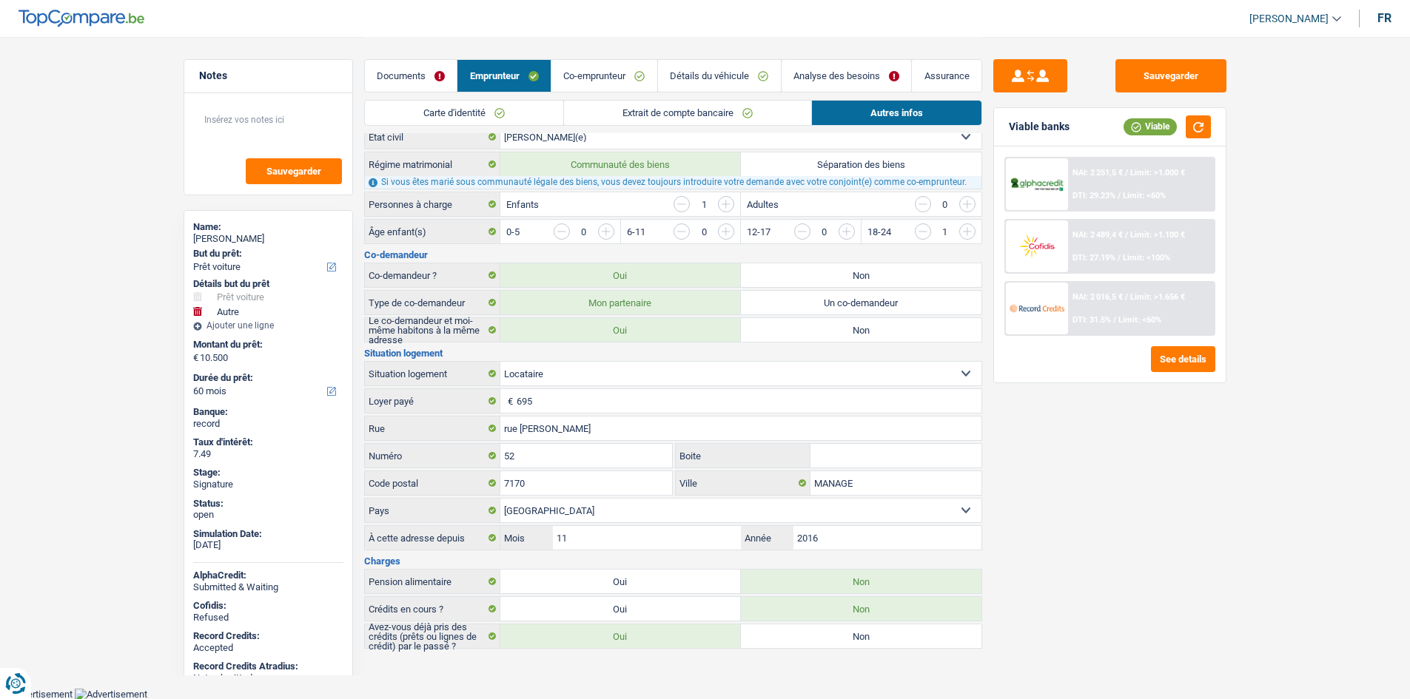
click at [592, 67] on link "Co-emprunteur" at bounding box center [604, 76] width 106 height 32
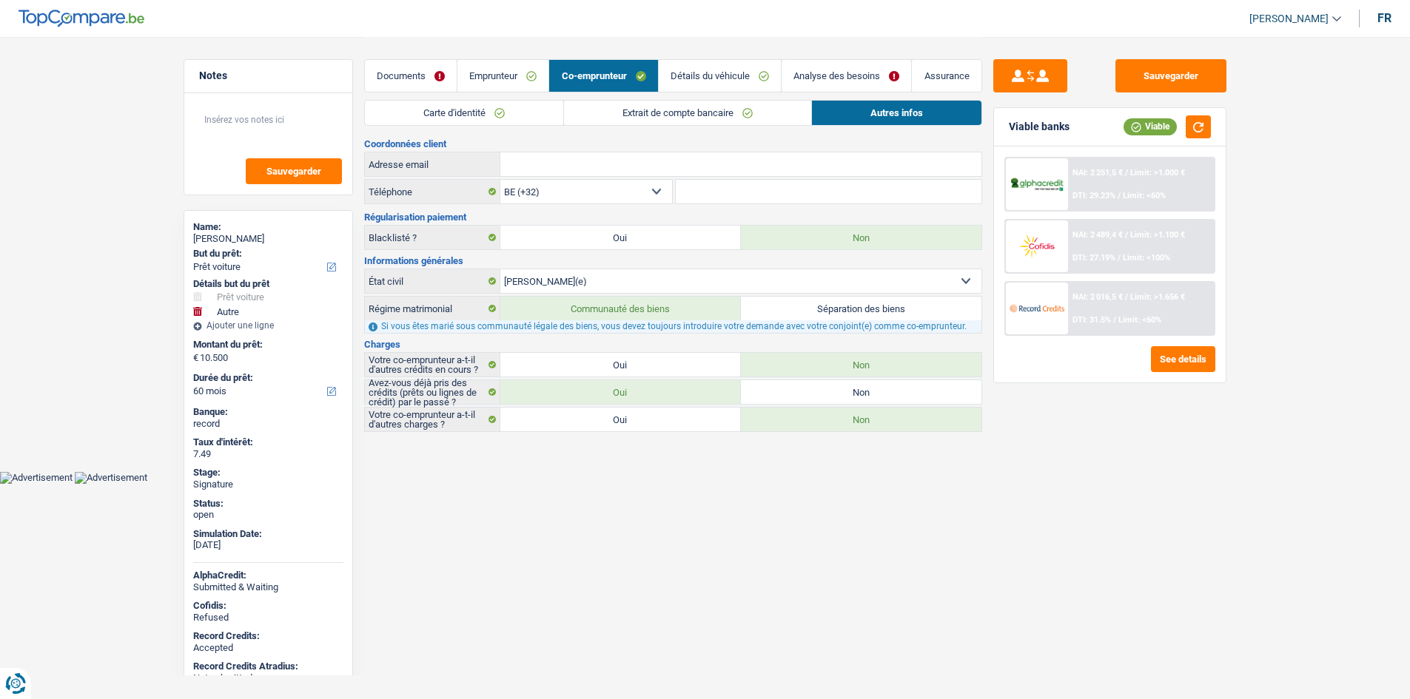
scroll to position [0, 0]
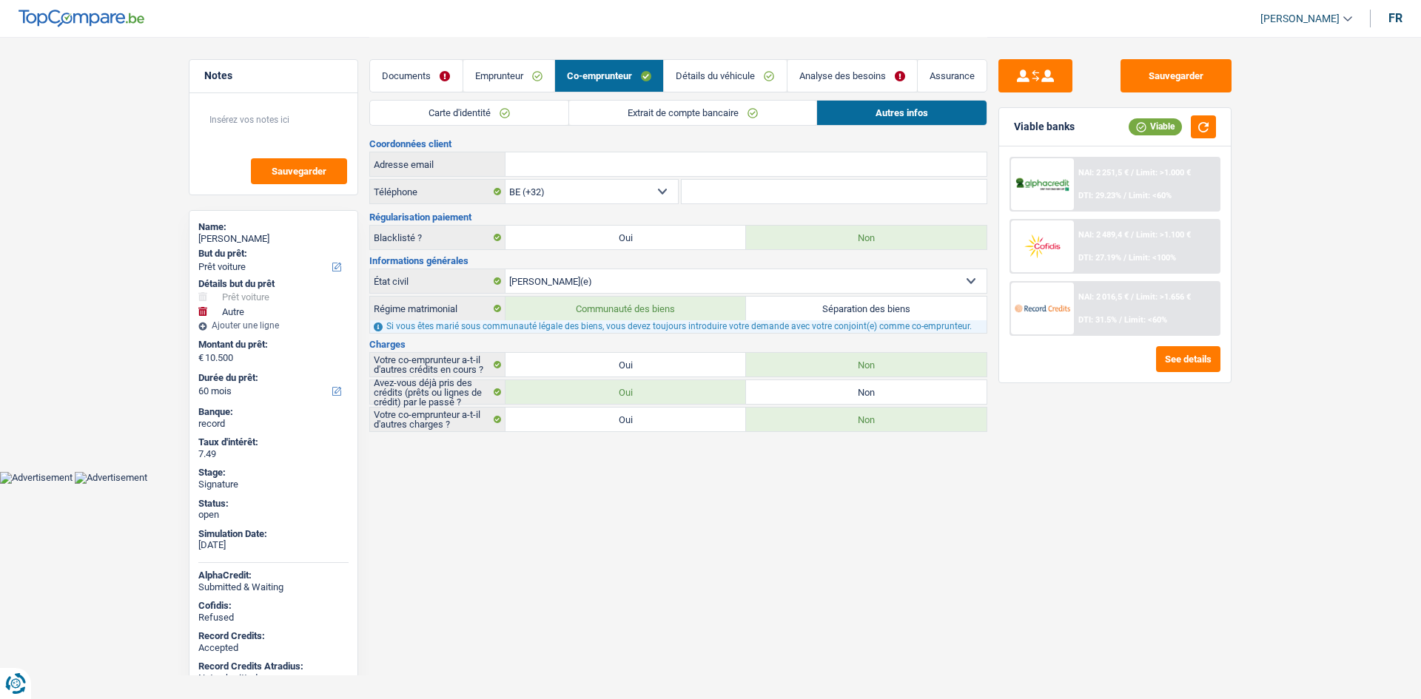
click at [526, 67] on link "Emprunteur" at bounding box center [508, 76] width 91 height 32
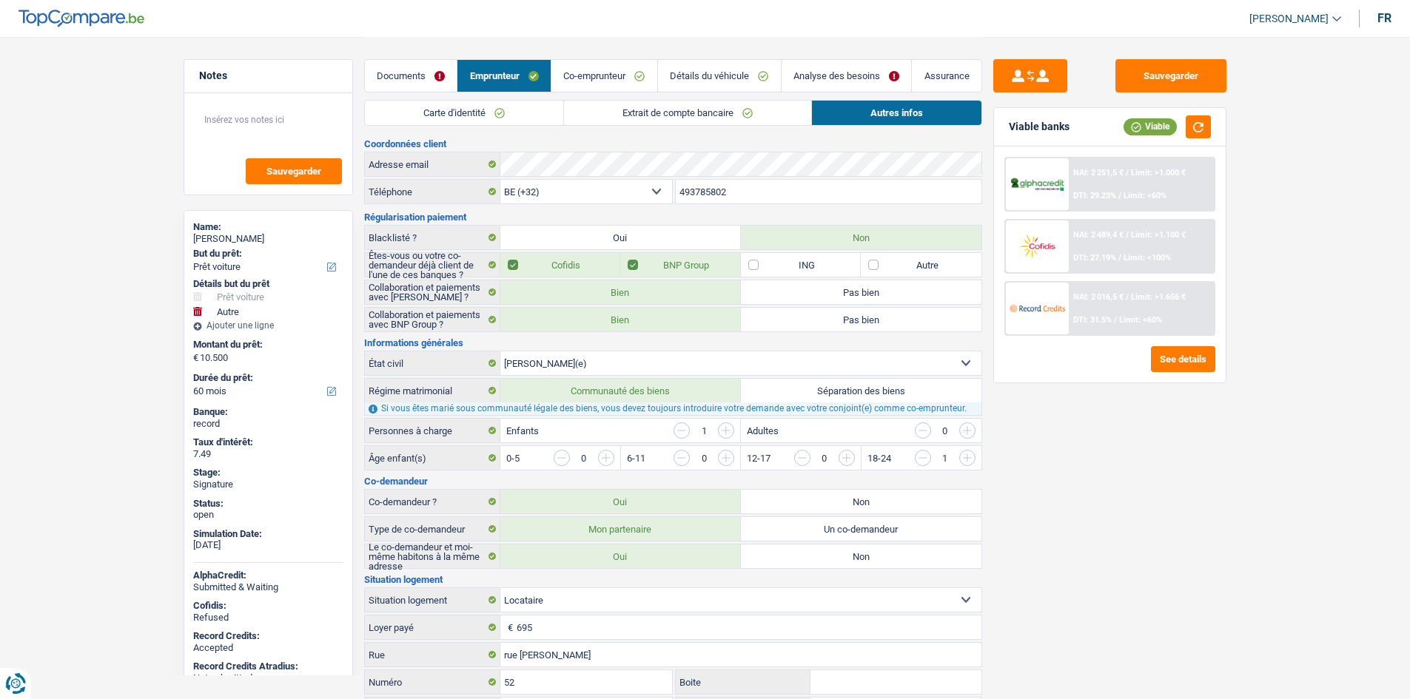
click at [736, 102] on link "Extrait de compte bancaire" at bounding box center [687, 113] width 247 height 24
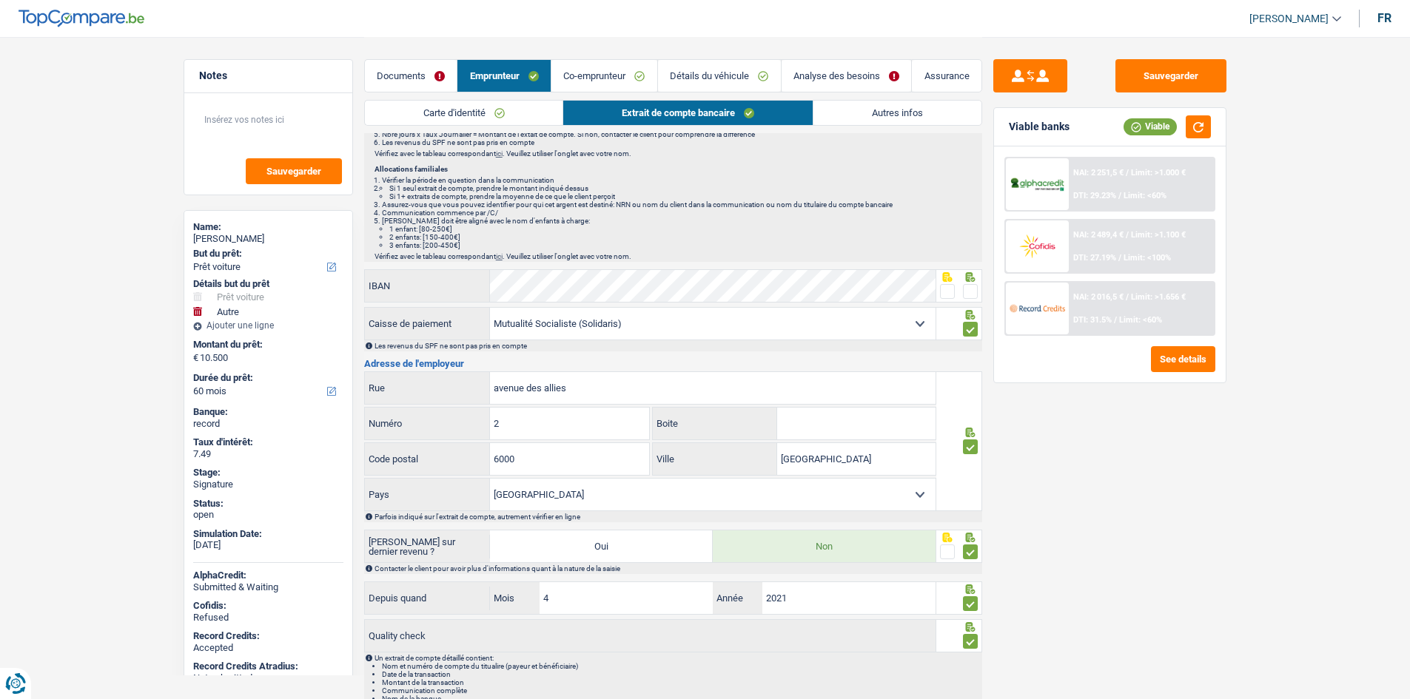
scroll to position [351, 0]
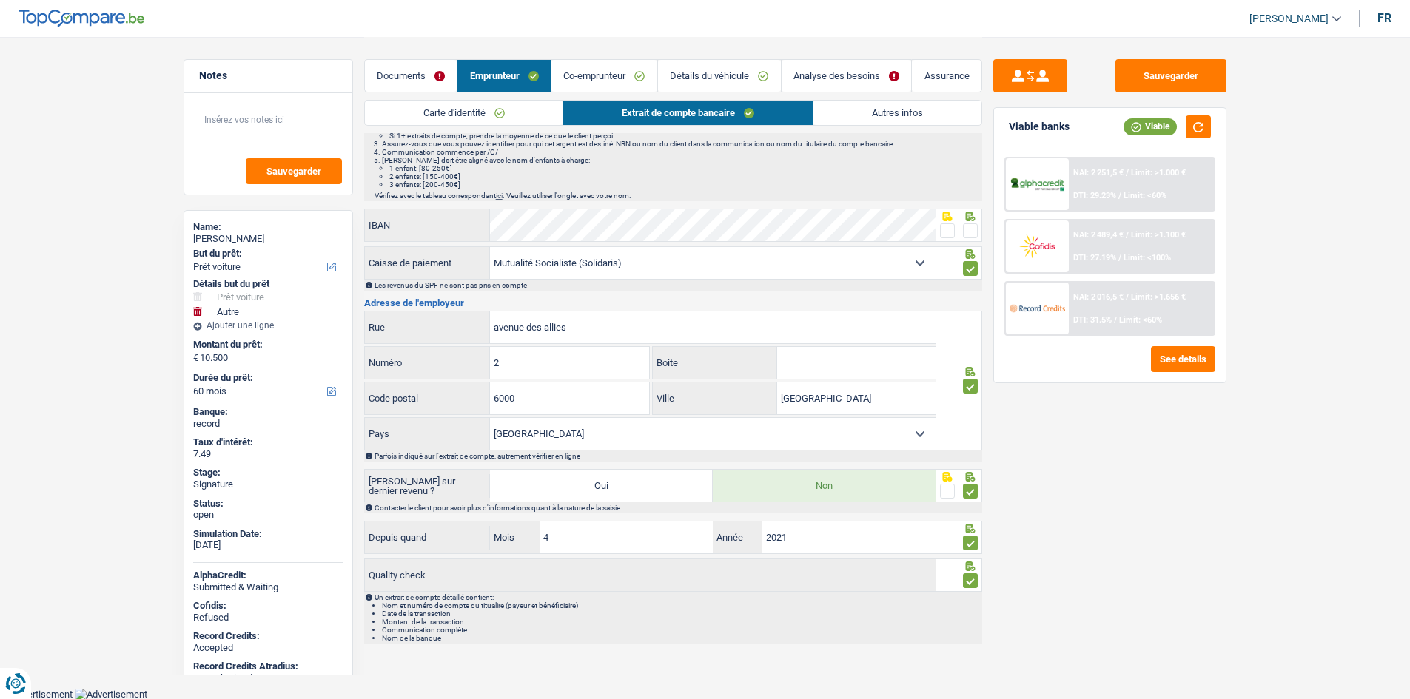
click at [519, 106] on link "Carte d'identité" at bounding box center [464, 113] width 198 height 24
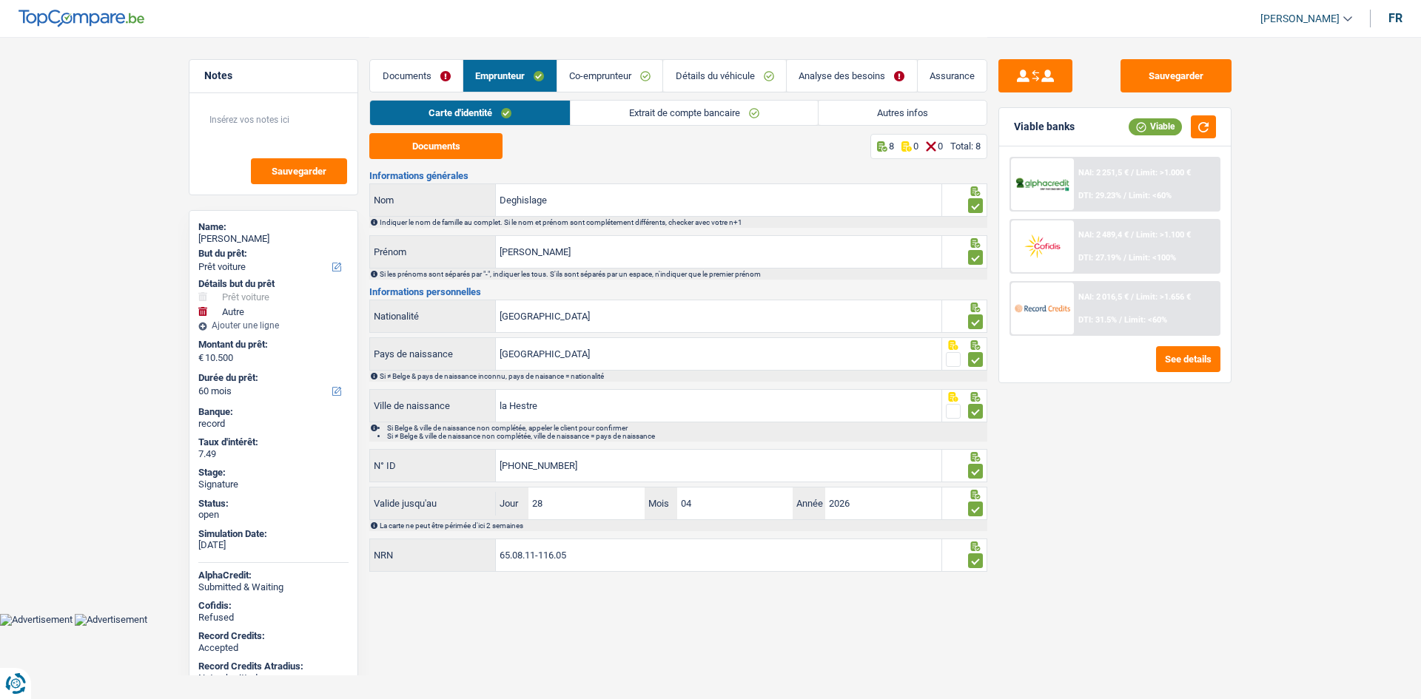
click at [431, 90] on link "Documents" at bounding box center [416, 76] width 92 height 32
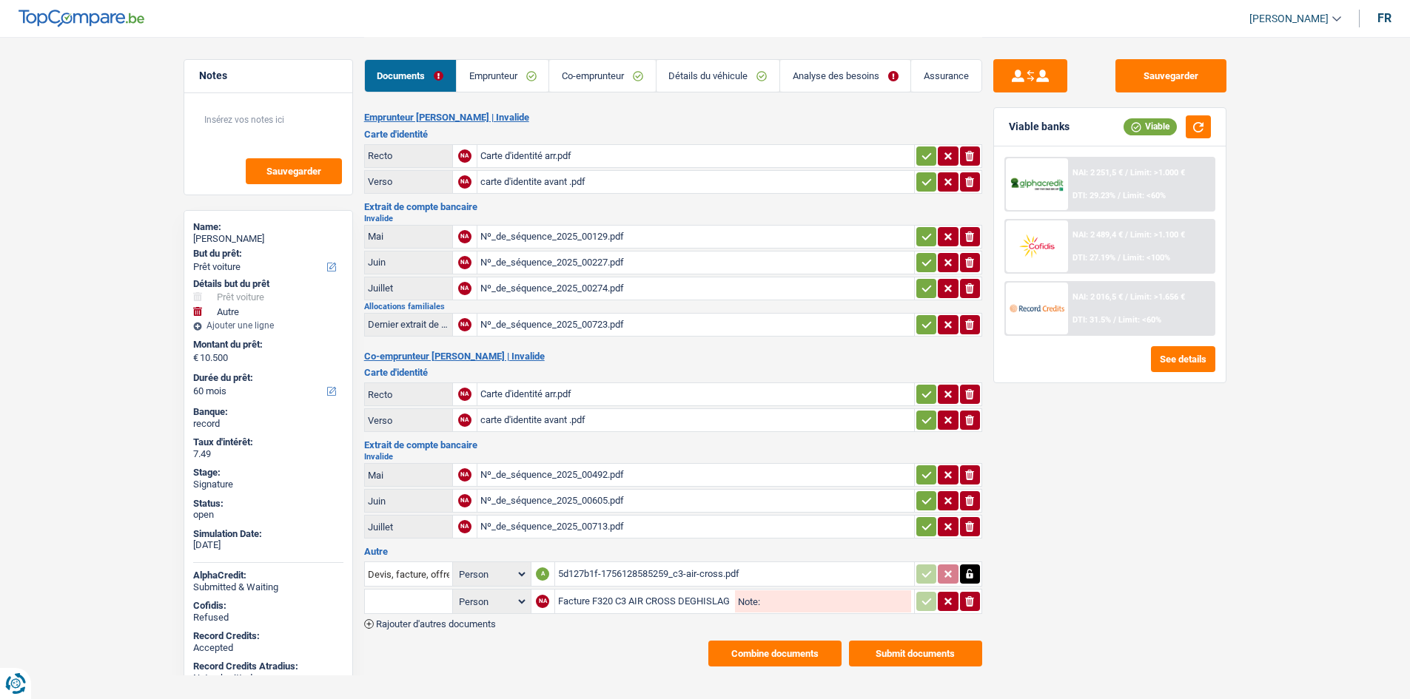
select select "car"
select select "other"
select select "60"
click at [533, 69] on link "Emprunteur" at bounding box center [503, 76] width 92 height 32
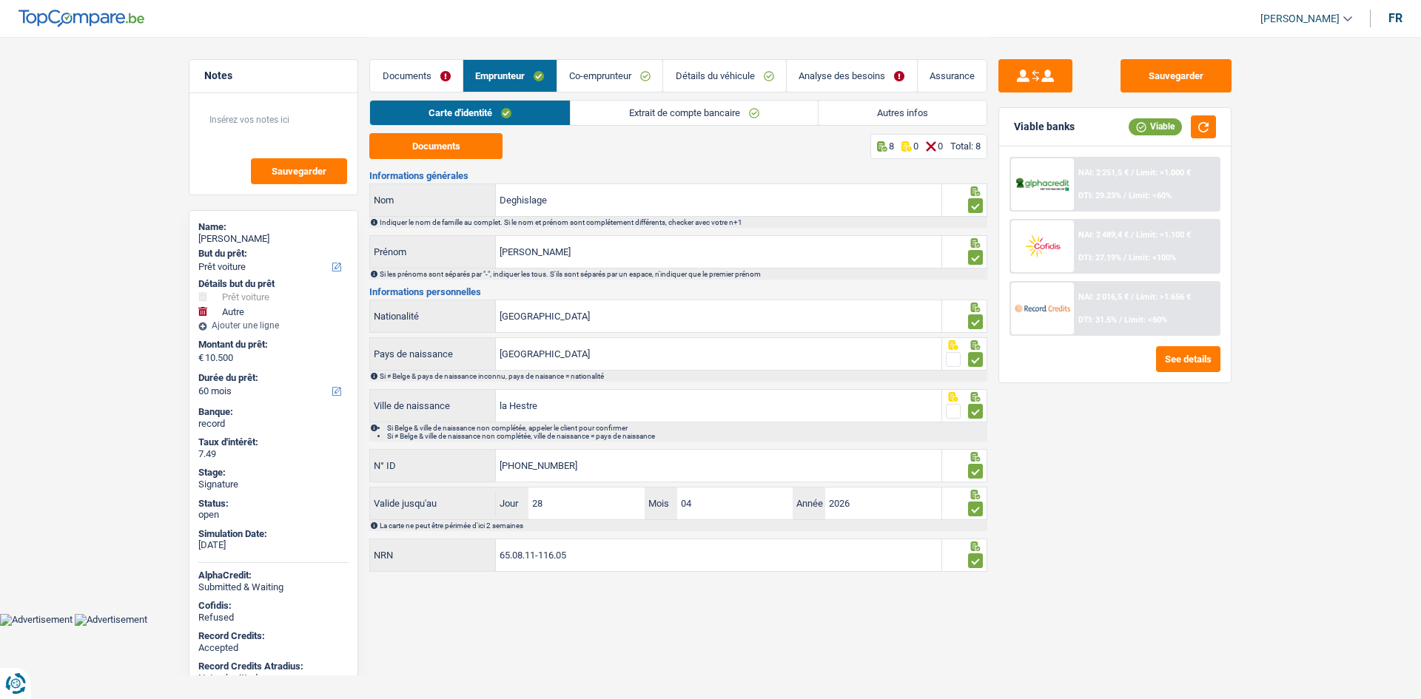
click at [631, 119] on link "Extrait de compte bancaire" at bounding box center [693, 113] width 247 height 24
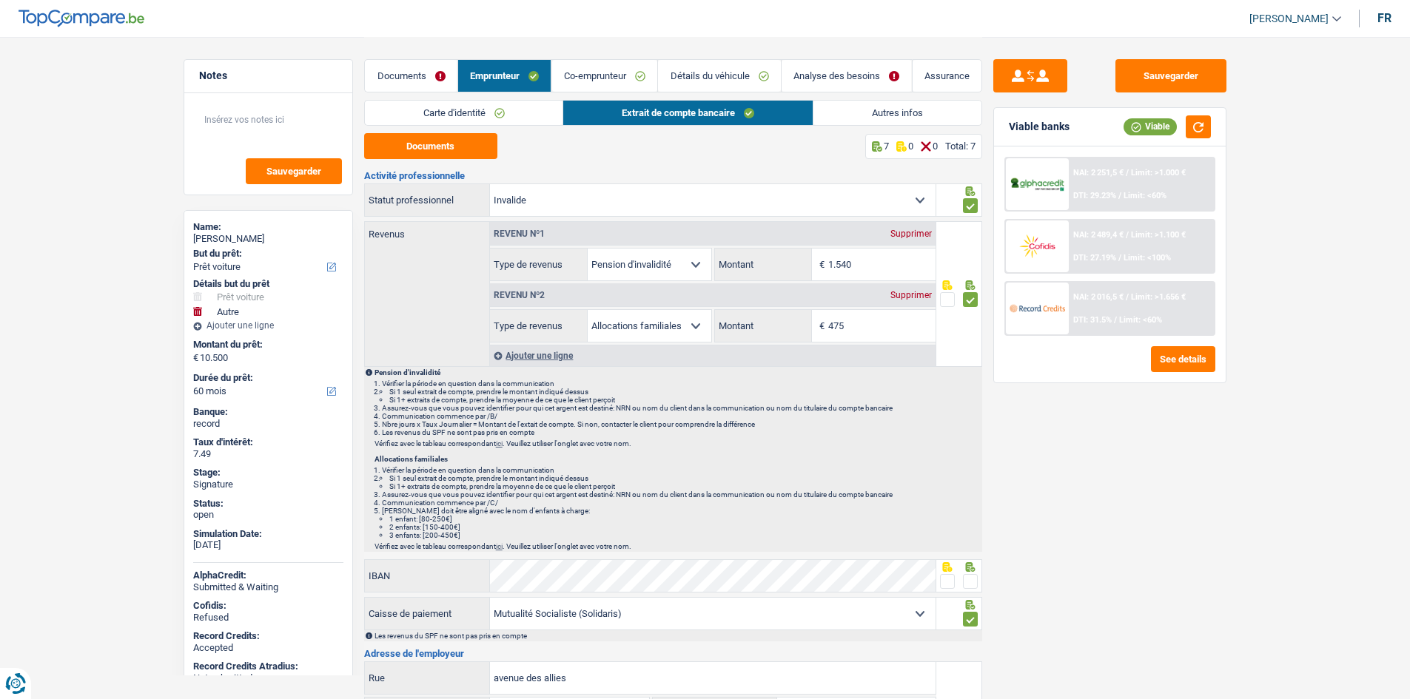
click at [931, 118] on link "Autres infos" at bounding box center [897, 113] width 168 height 24
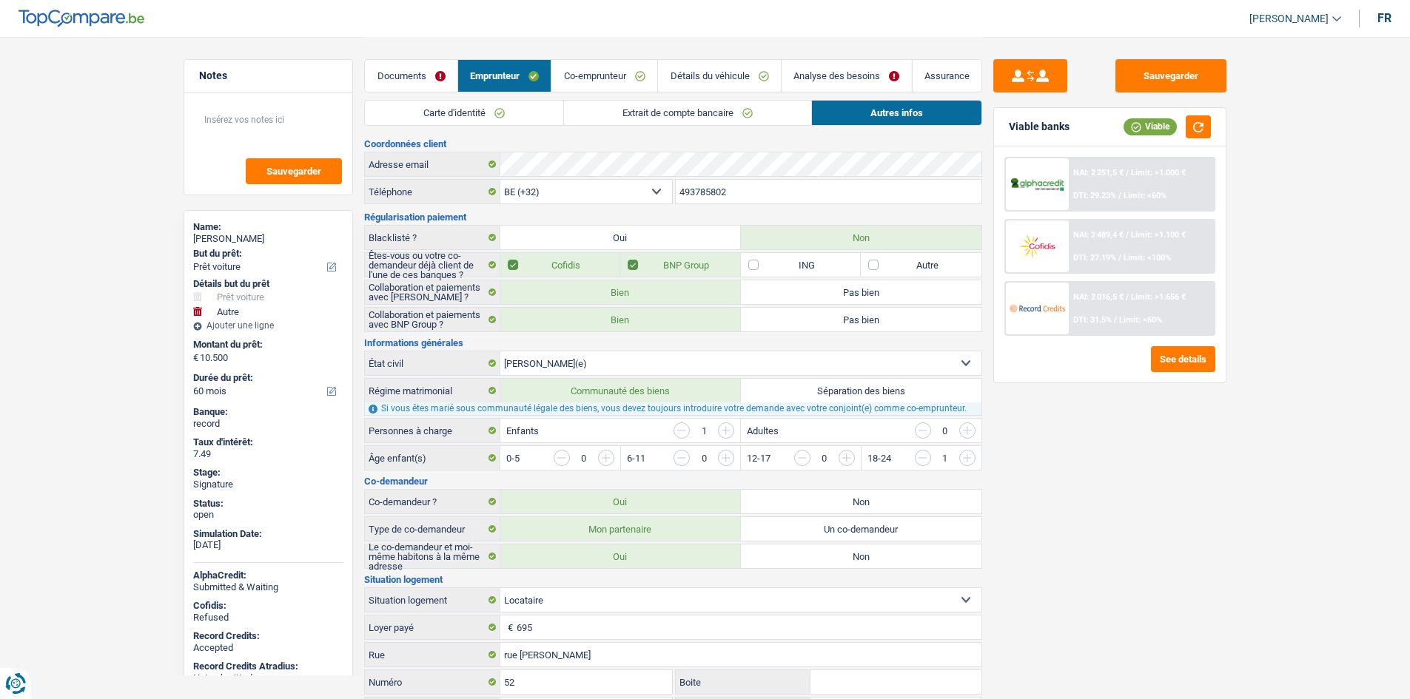
click at [724, 112] on link "Extrait de compte bancaire" at bounding box center [687, 113] width 247 height 24
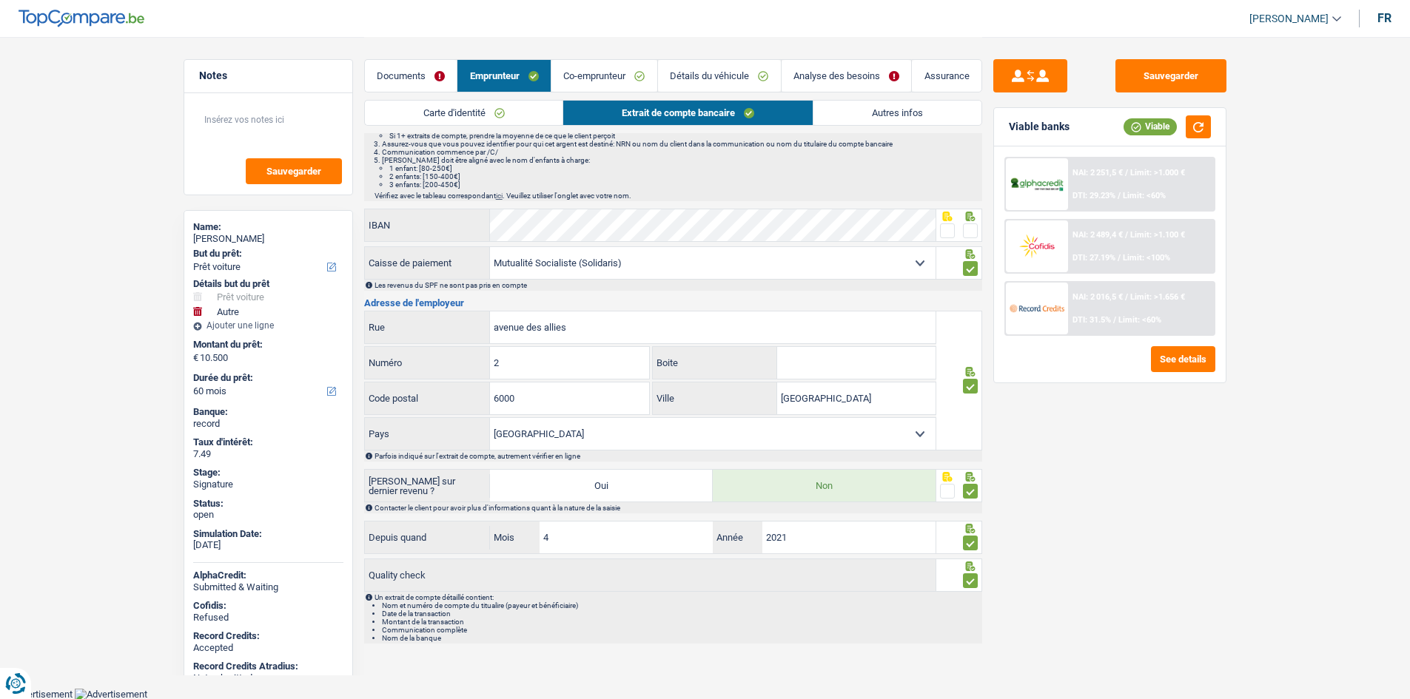
click at [861, 123] on link "Autres infos" at bounding box center [897, 113] width 168 height 24
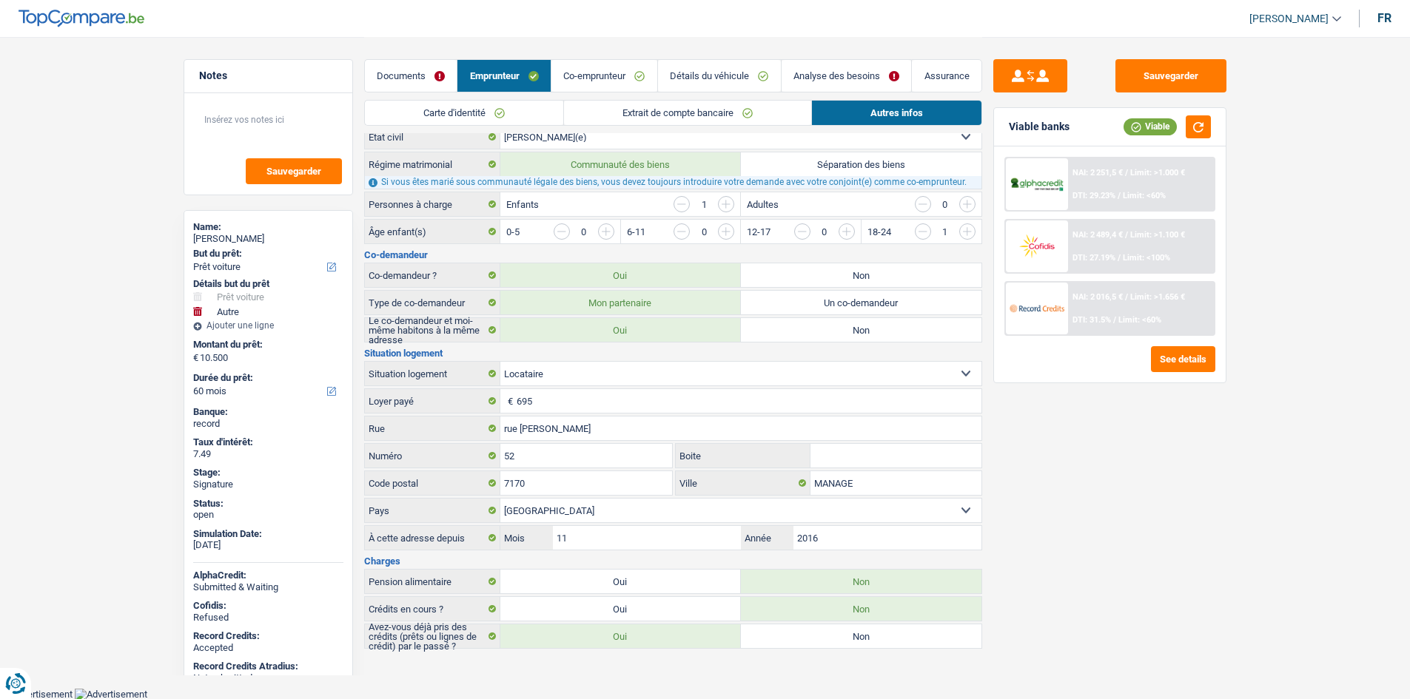
click at [605, 88] on link "Co-emprunteur" at bounding box center [604, 76] width 106 height 32
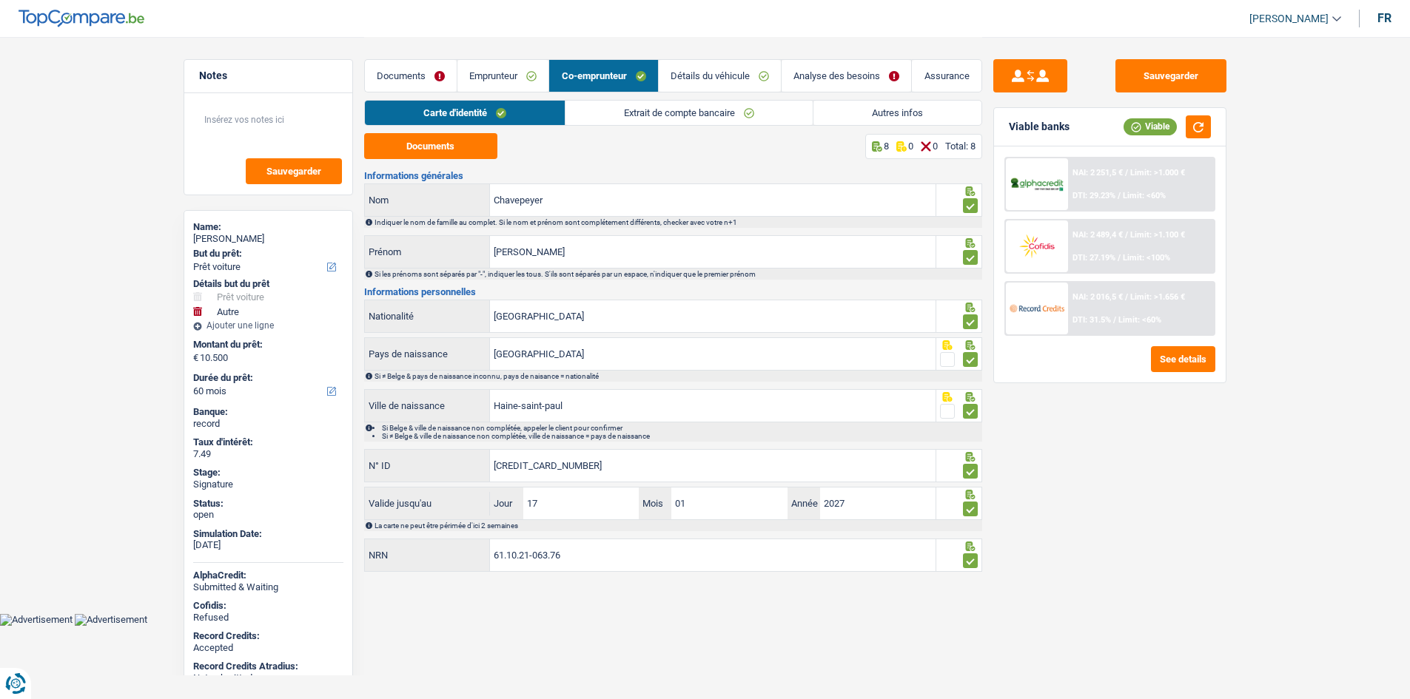
scroll to position [0, 0]
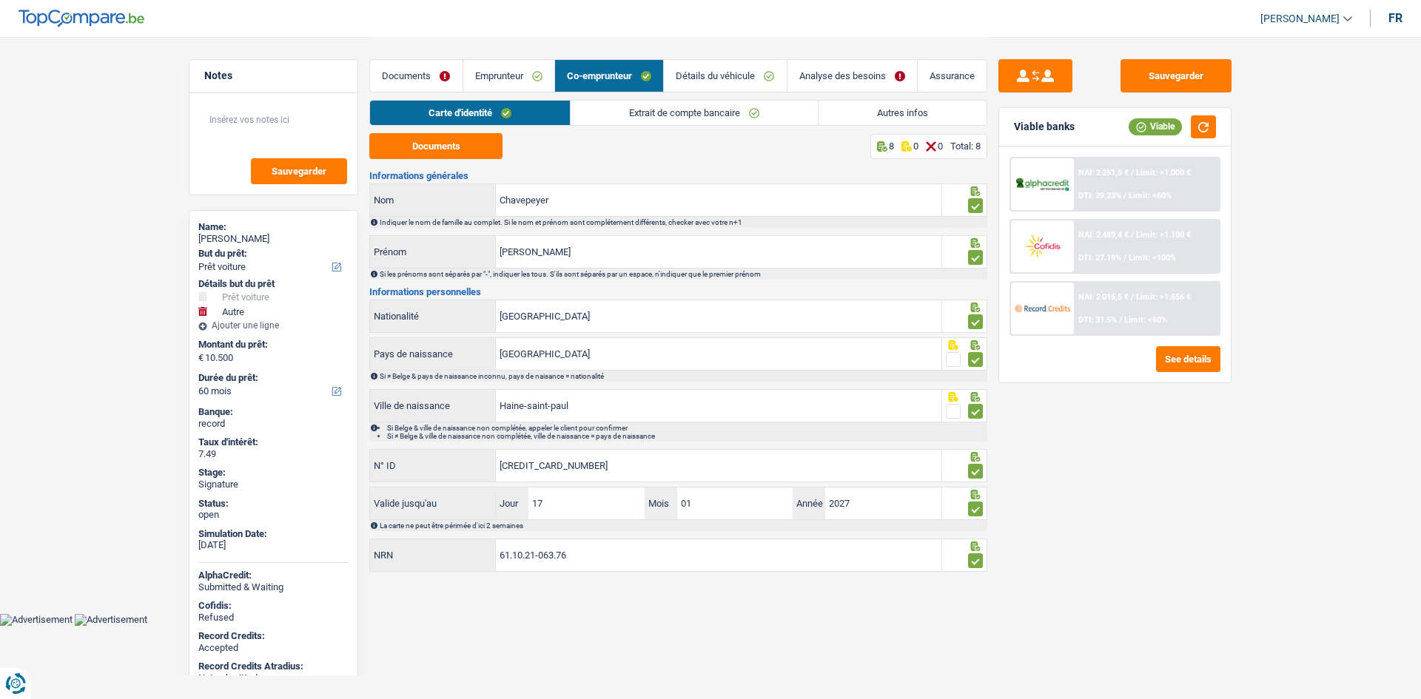
click at [644, 108] on link "Extrait de compte bancaire" at bounding box center [693, 113] width 247 height 24
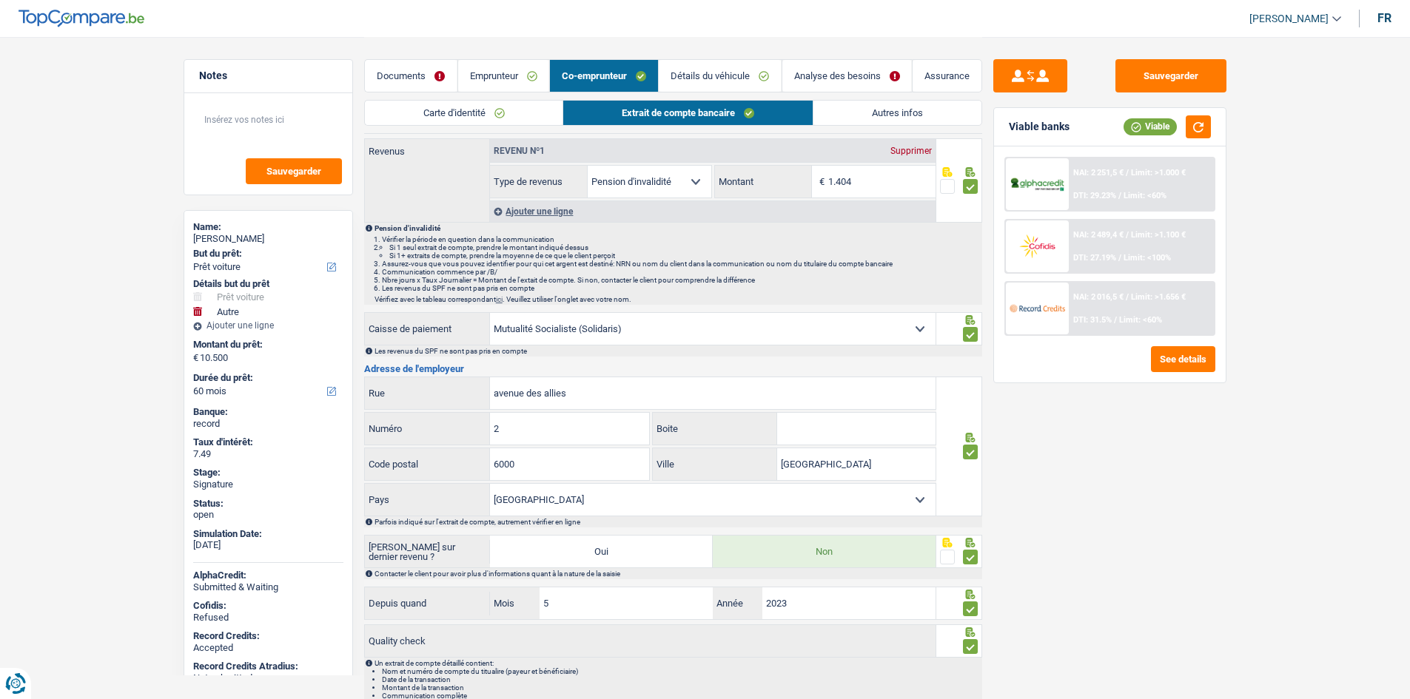
scroll to position [149, 0]
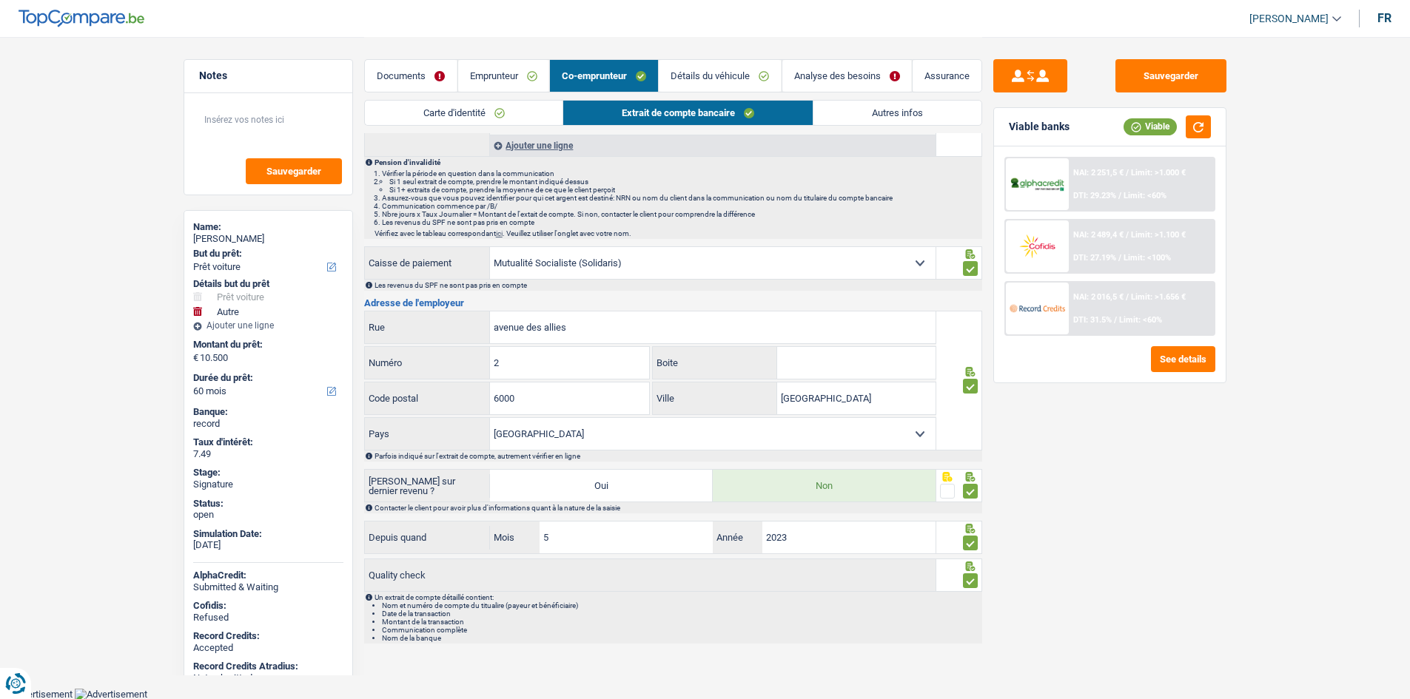
click at [886, 112] on link "Autres infos" at bounding box center [897, 113] width 168 height 24
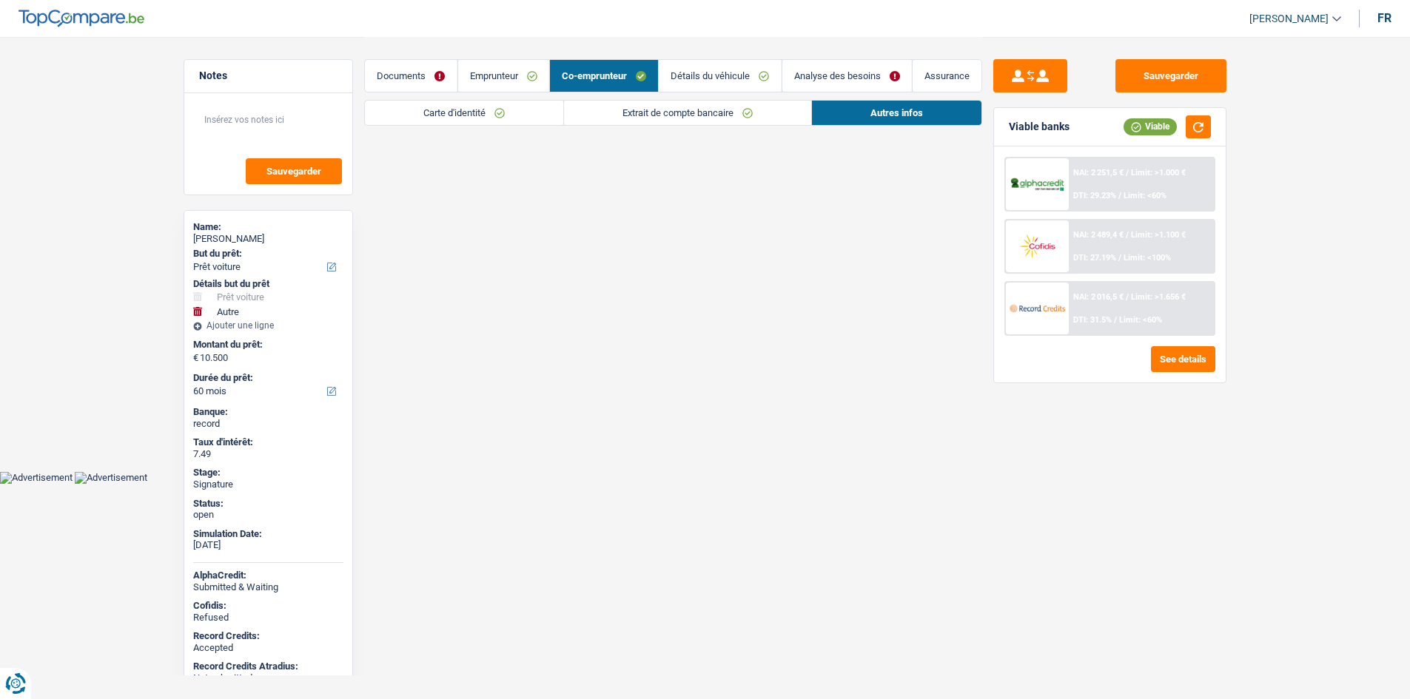
scroll to position [0, 0]
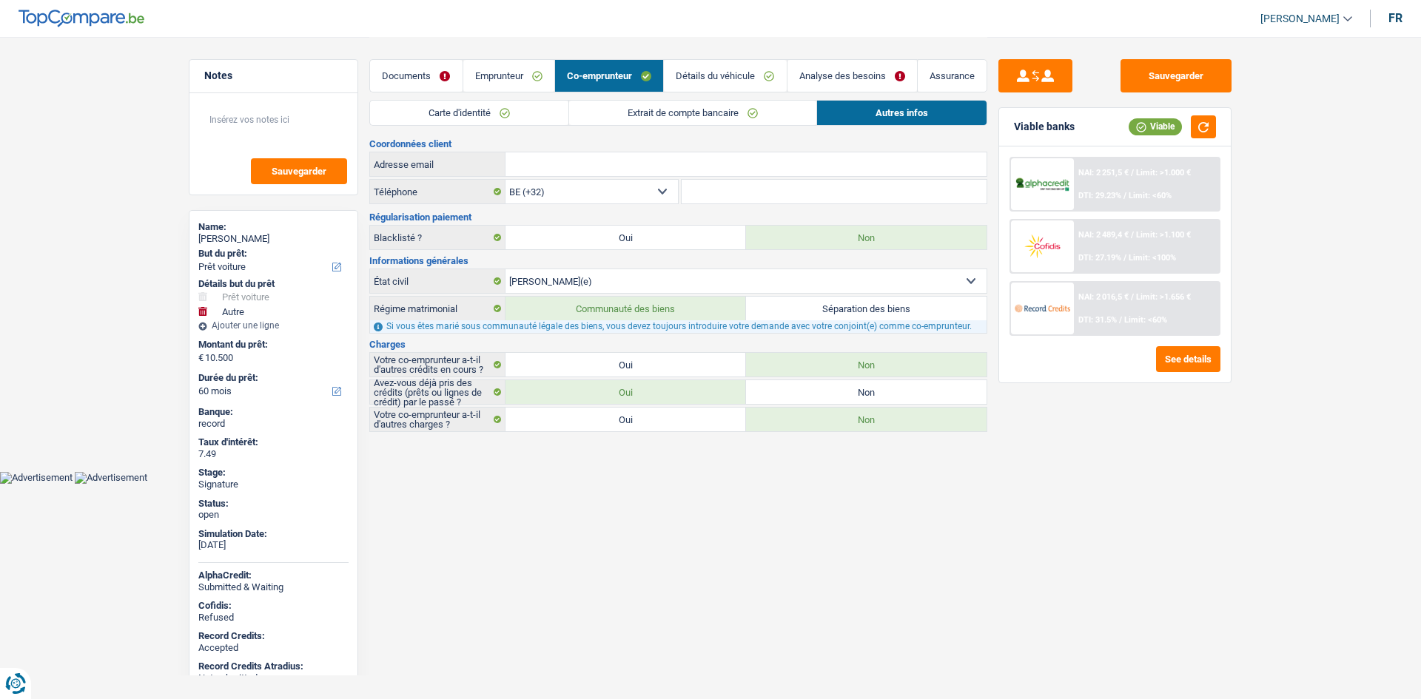
click at [686, 67] on link "Détails du véhicule" at bounding box center [725, 76] width 122 height 32
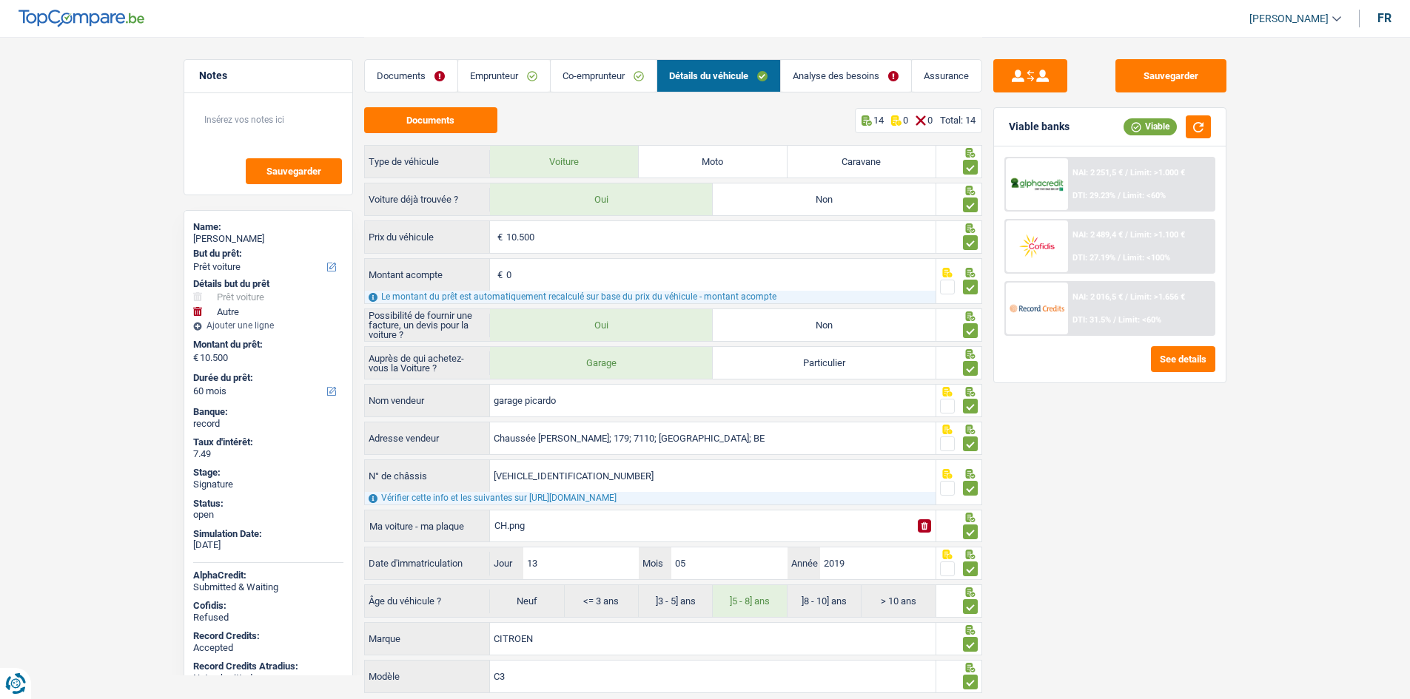
click at [706, 122] on div "Documents 14 0 0 Total: 14" at bounding box center [673, 120] width 618 height 26
click at [806, 80] on link "Analyse des besoins" at bounding box center [846, 76] width 130 height 32
